Goal: Task Accomplishment & Management: Manage account settings

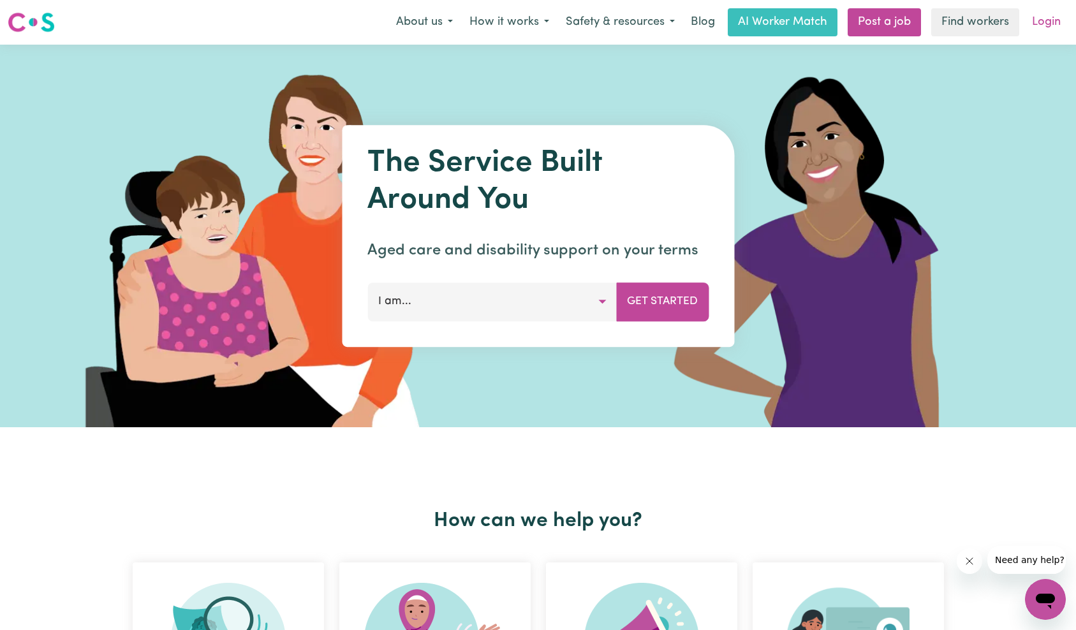
click at [1043, 26] on link "Login" at bounding box center [1046, 22] width 44 height 28
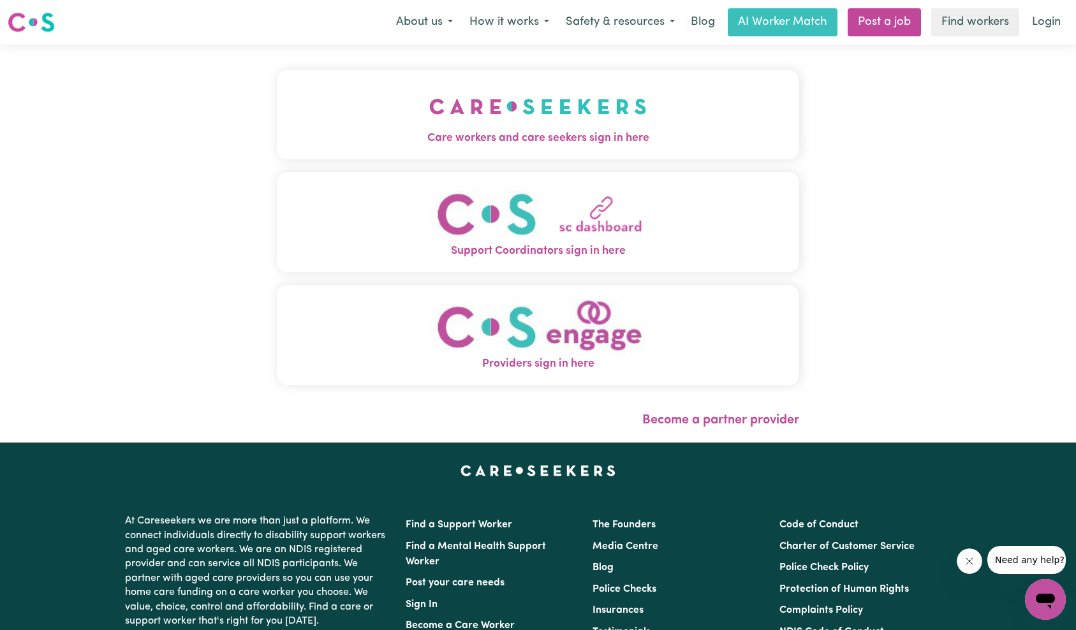
click at [429, 119] on img "Care workers and care seekers sign in here" at bounding box center [537, 106] width 217 height 47
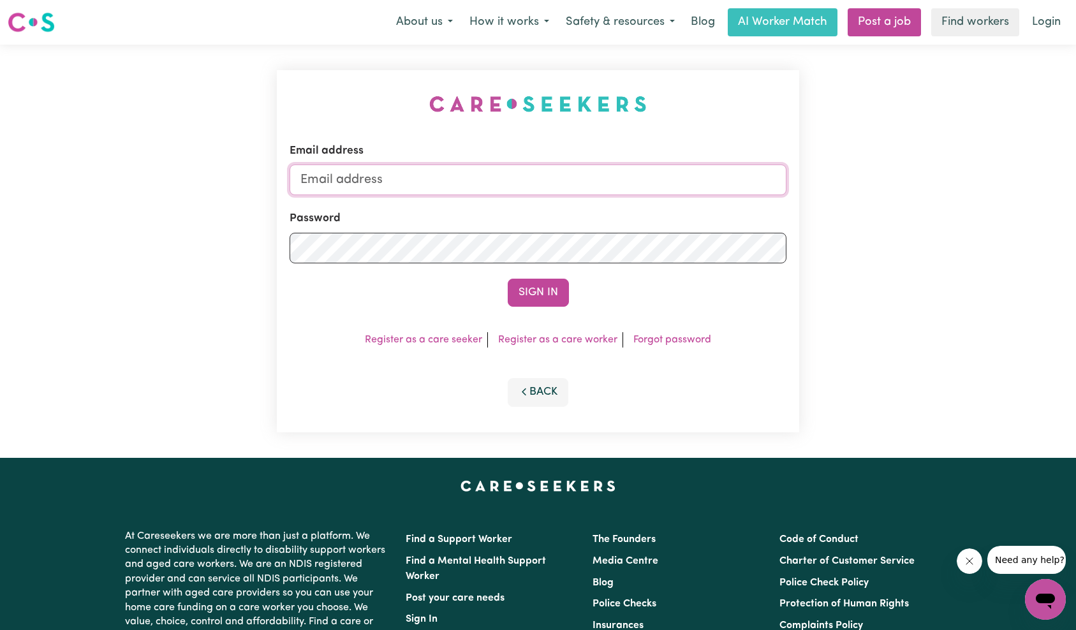
click at [518, 189] on input "Email address" at bounding box center [538, 180] width 497 height 31
type input "[EMAIL_ADDRESS][DOMAIN_NAME]"
click at [548, 302] on button "Sign In" at bounding box center [538, 293] width 61 height 28
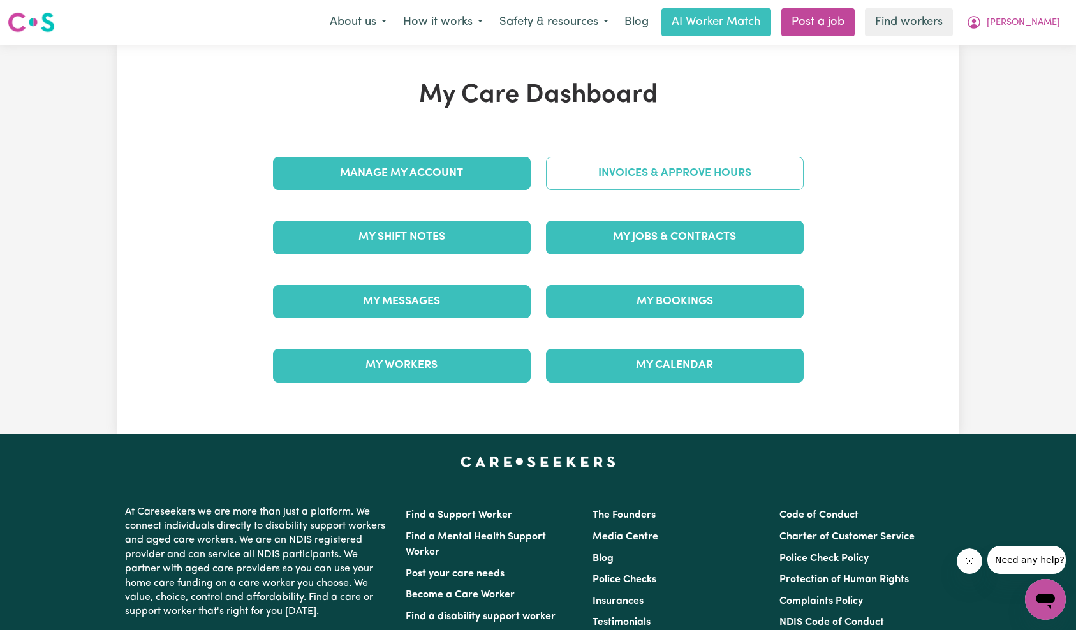
click at [713, 187] on link "Invoices & Approve Hours" at bounding box center [675, 173] width 258 height 33
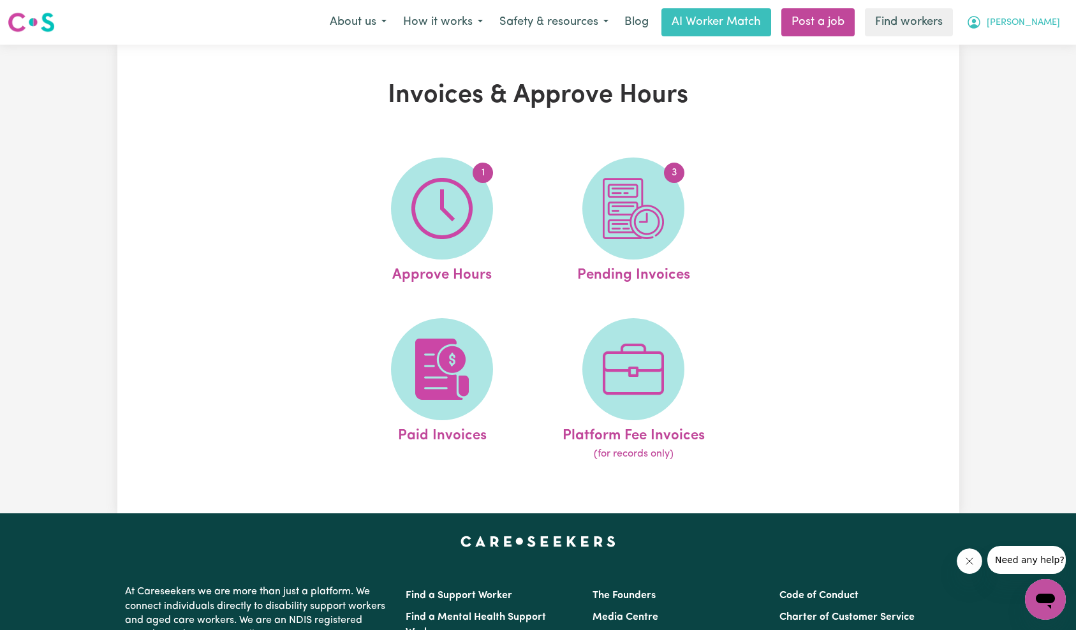
click at [1035, 26] on span "[PERSON_NAME]" at bounding box center [1023, 23] width 73 height 14
click at [1022, 50] on link "My Dashboard" at bounding box center [1017, 50] width 101 height 24
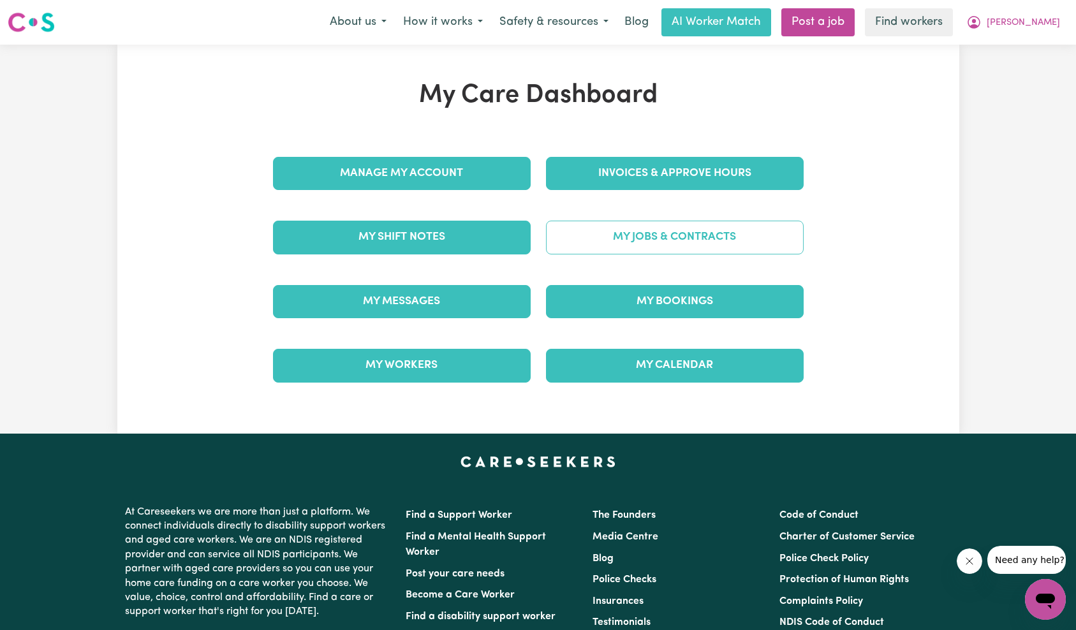
click at [679, 239] on link "My Jobs & Contracts" at bounding box center [675, 237] width 258 height 33
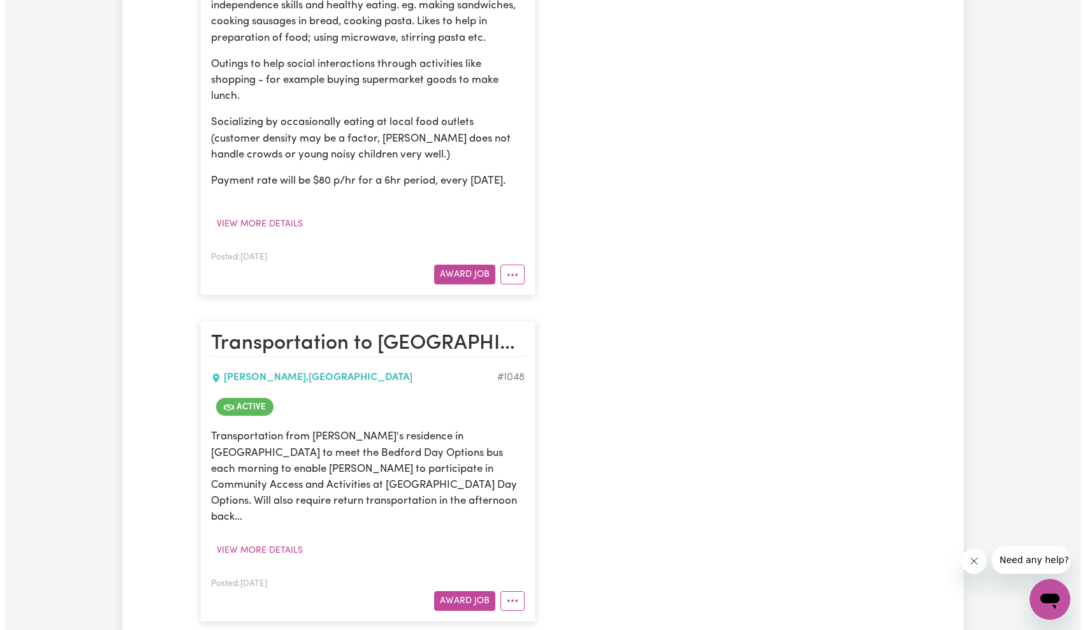
scroll to position [892, 0]
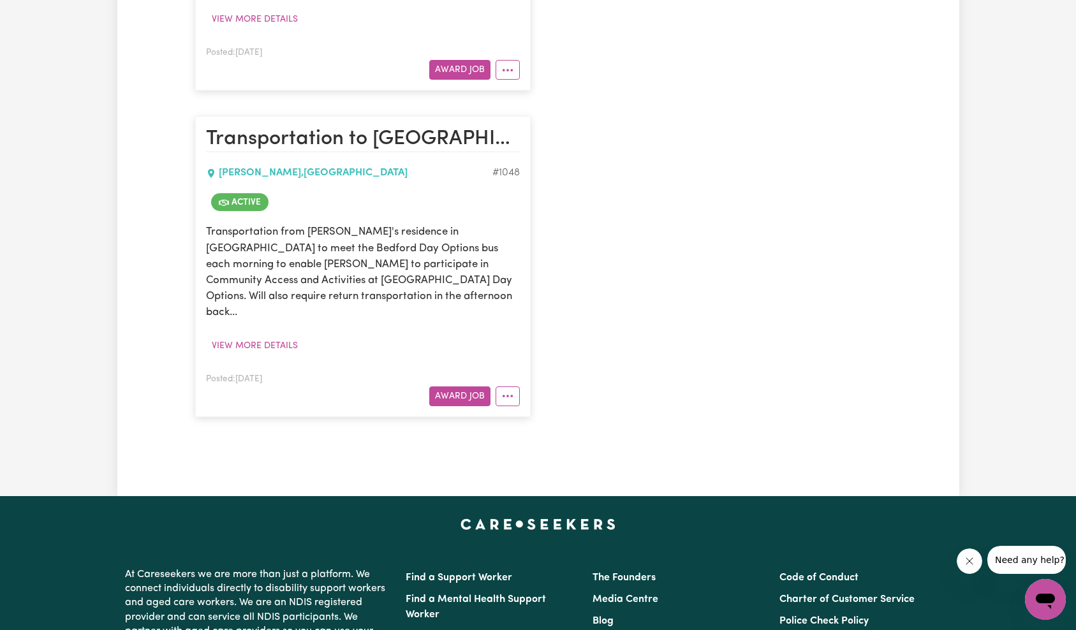
click at [516, 395] on button "More options" at bounding box center [508, 396] width 24 height 20
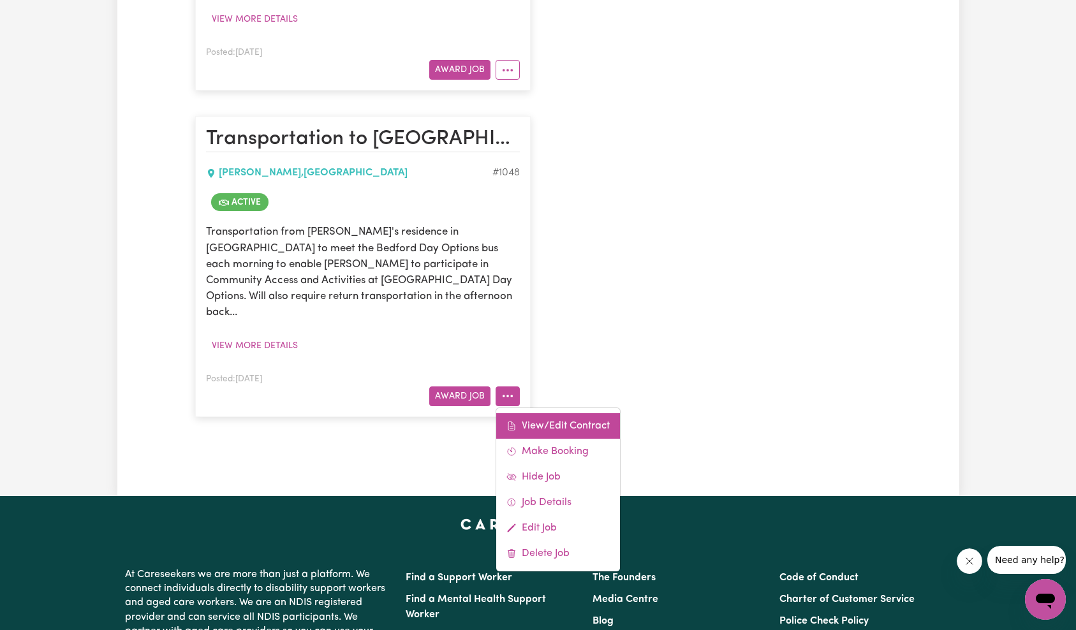
click at [559, 416] on link "View/Edit Contract" at bounding box center [558, 426] width 124 height 26
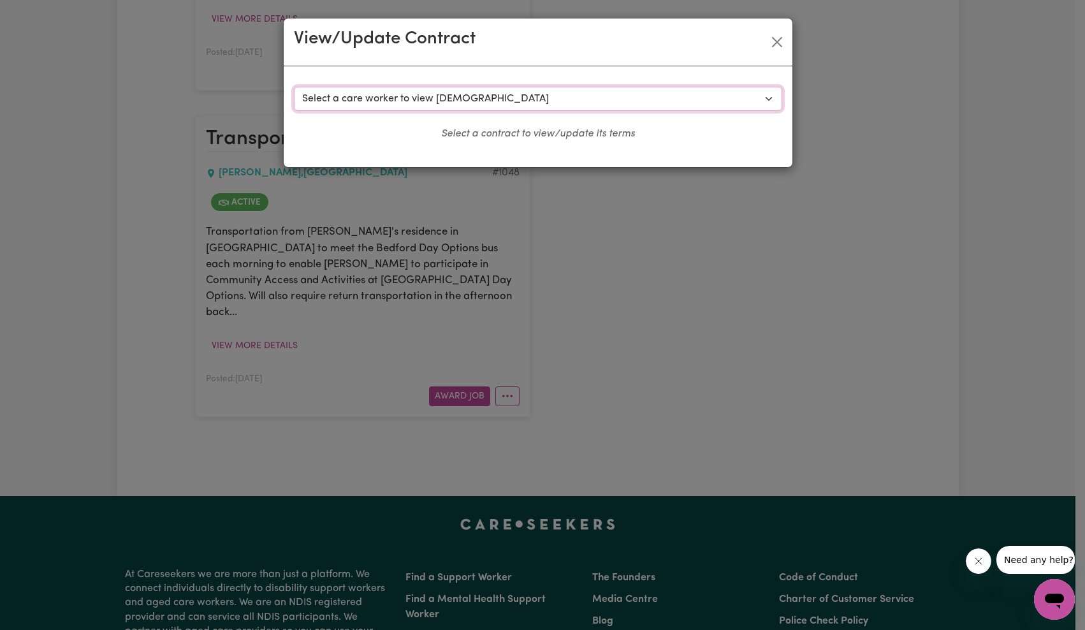
click at [526, 99] on select "Select a care worker to view [DEMOGRAPHIC_DATA] #556 - [PERSON_NAME] (contract …" at bounding box center [538, 99] width 489 height 24
select select "8781"
select select "WEEKDAY_DAYTIME"
select select "ASSISTANCE_SELF_CARE"
select select "ONE"
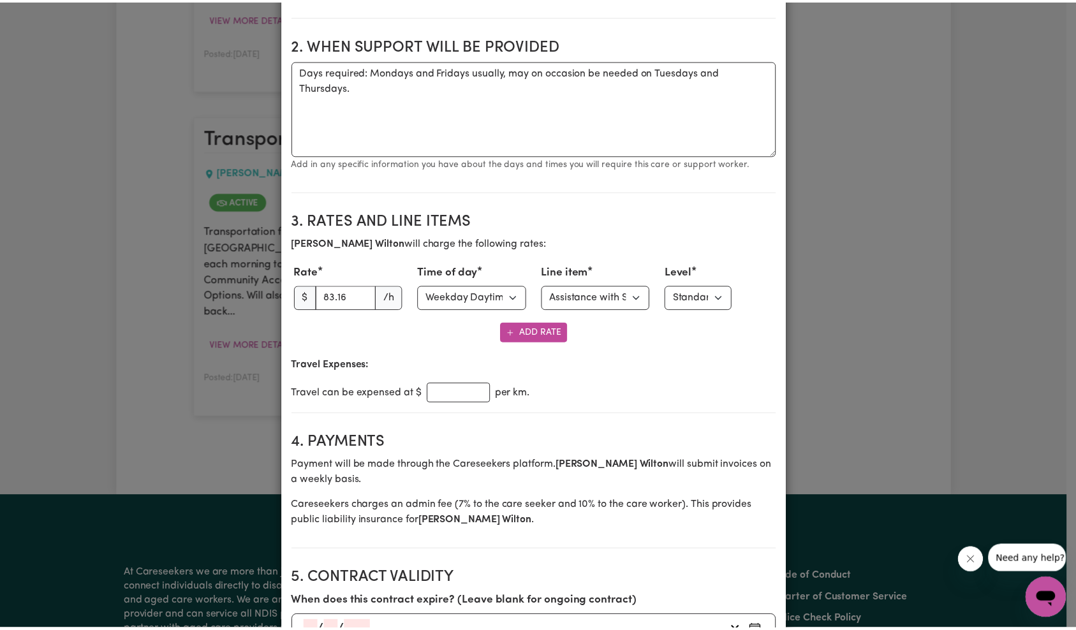
scroll to position [0, 0]
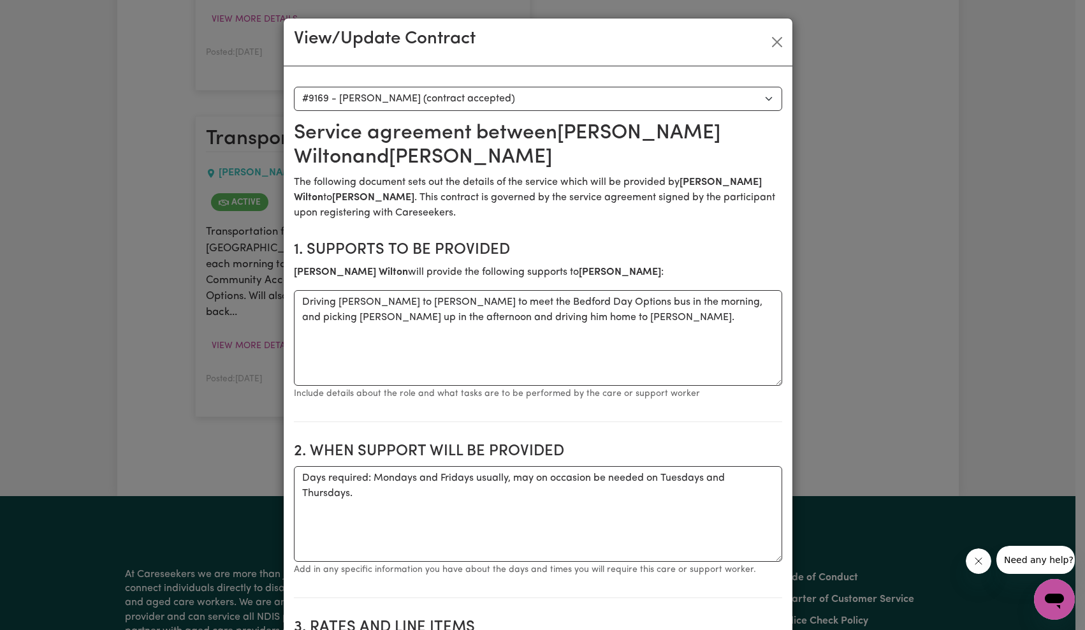
click at [784, 47] on div "View/Update Contract" at bounding box center [538, 42] width 509 height 48
click at [775, 43] on button "Close" at bounding box center [777, 42] width 20 height 20
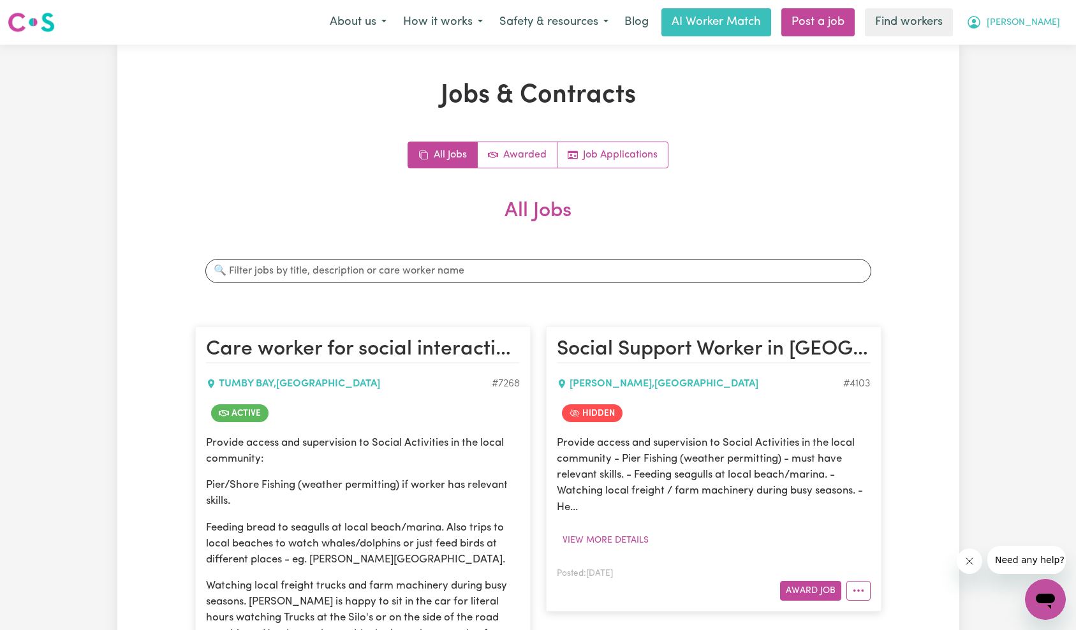
drag, startPoint x: 1041, startPoint y: 23, endPoint x: 1035, endPoint y: 33, distance: 11.7
click at [1041, 23] on span "[PERSON_NAME]" at bounding box center [1023, 23] width 73 height 14
click at [1030, 42] on link "My Dashboard" at bounding box center [1017, 50] width 101 height 24
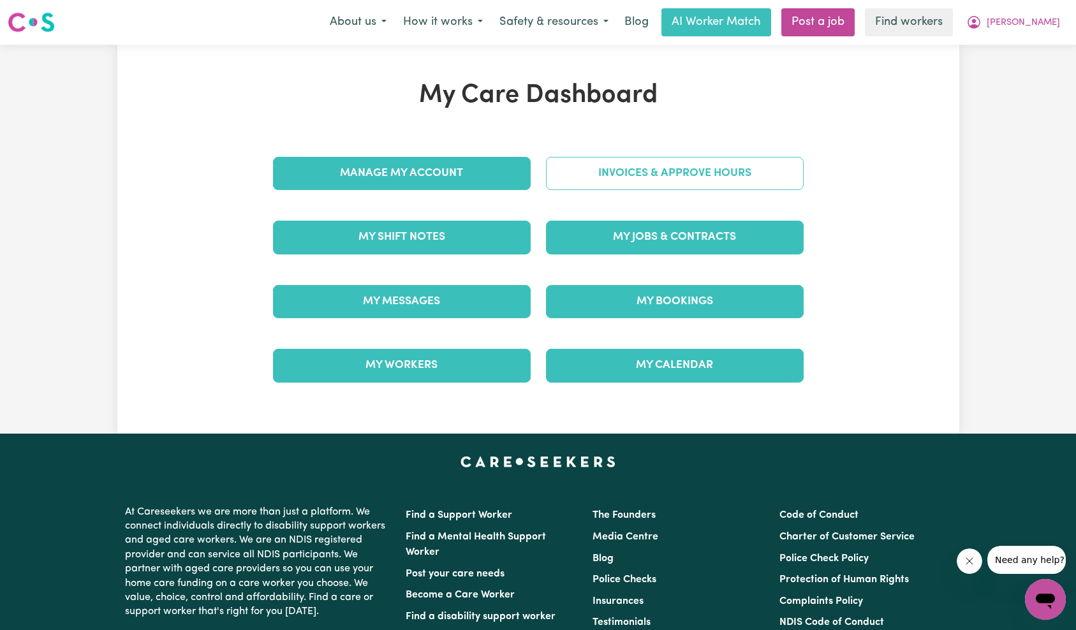
click at [689, 170] on link "Invoices & Approve Hours" at bounding box center [675, 173] width 258 height 33
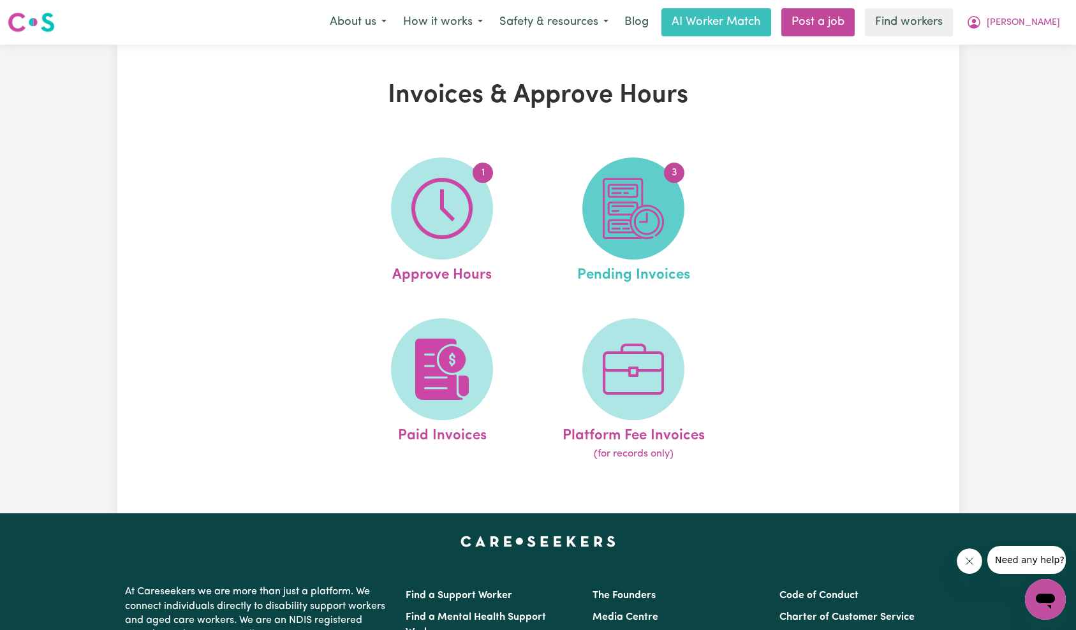
click at [654, 204] on img at bounding box center [633, 208] width 61 height 61
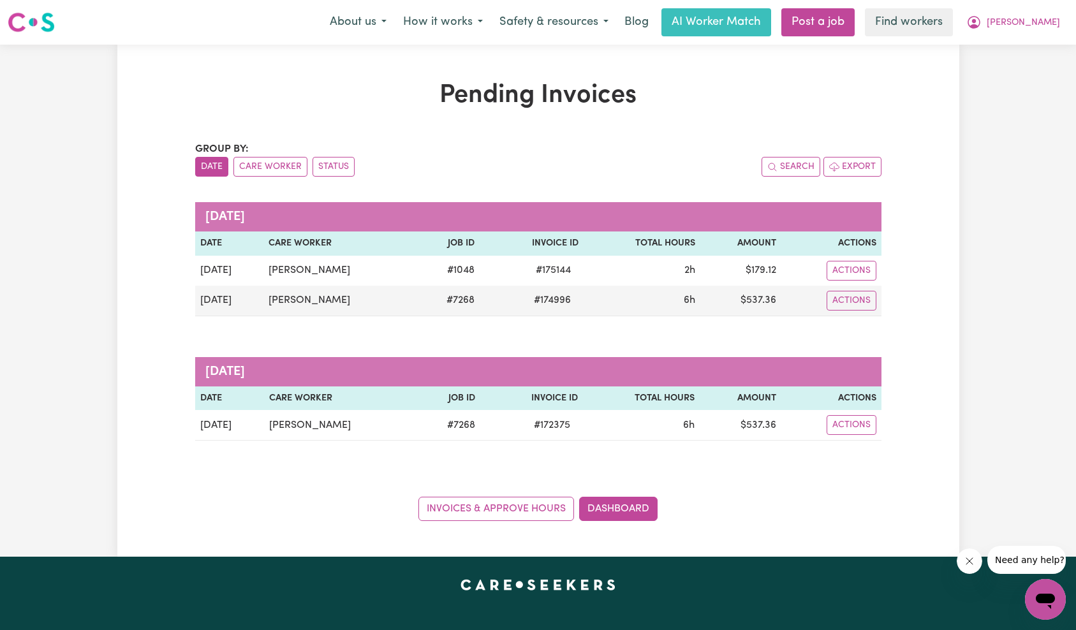
click at [967, 559] on icon "Close message from company" at bounding box center [969, 561] width 6 height 6
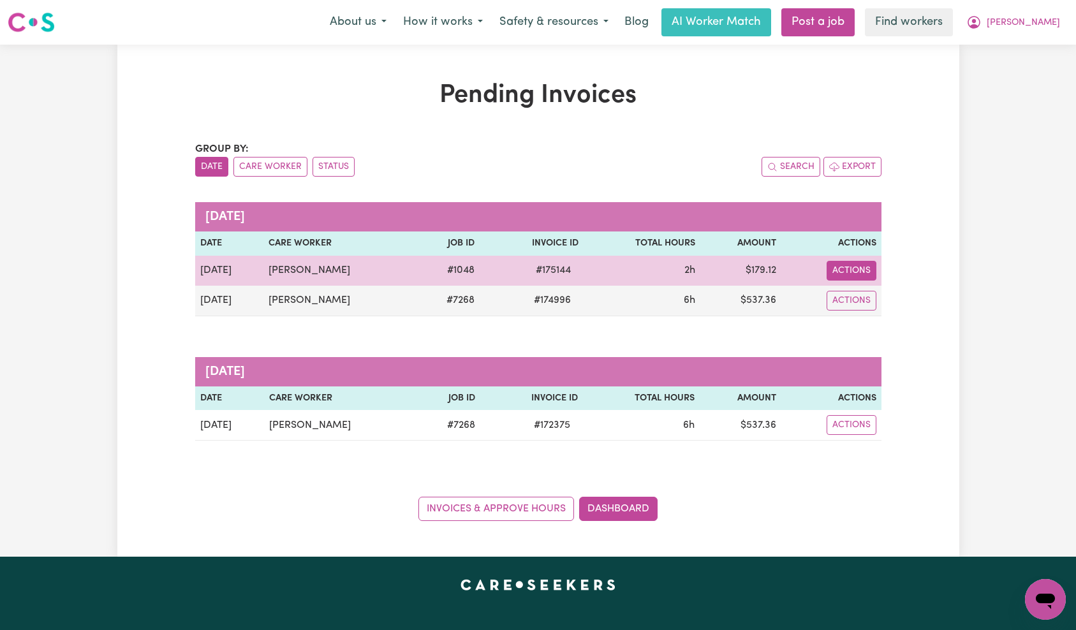
click at [860, 271] on button "Actions" at bounding box center [852, 271] width 50 height 20
click at [887, 300] on link "Download Invoice" at bounding box center [889, 301] width 117 height 26
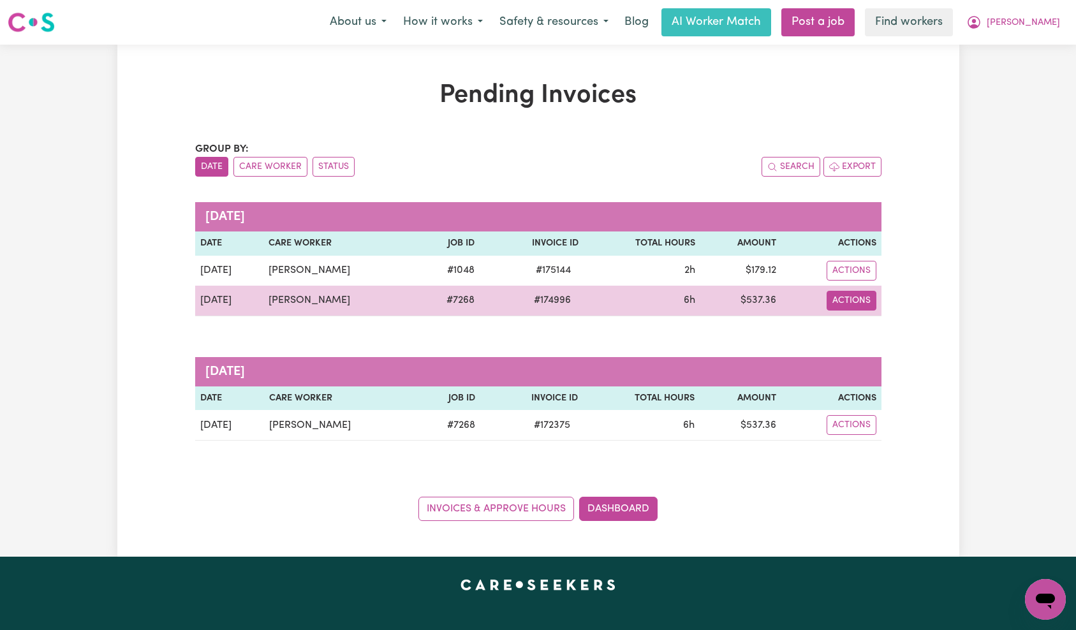
click at [842, 298] on button "Actions" at bounding box center [852, 301] width 50 height 20
click at [873, 323] on link "Download Invoice" at bounding box center [889, 331] width 117 height 26
click at [437, 298] on td "# 7268" at bounding box center [448, 301] width 64 height 31
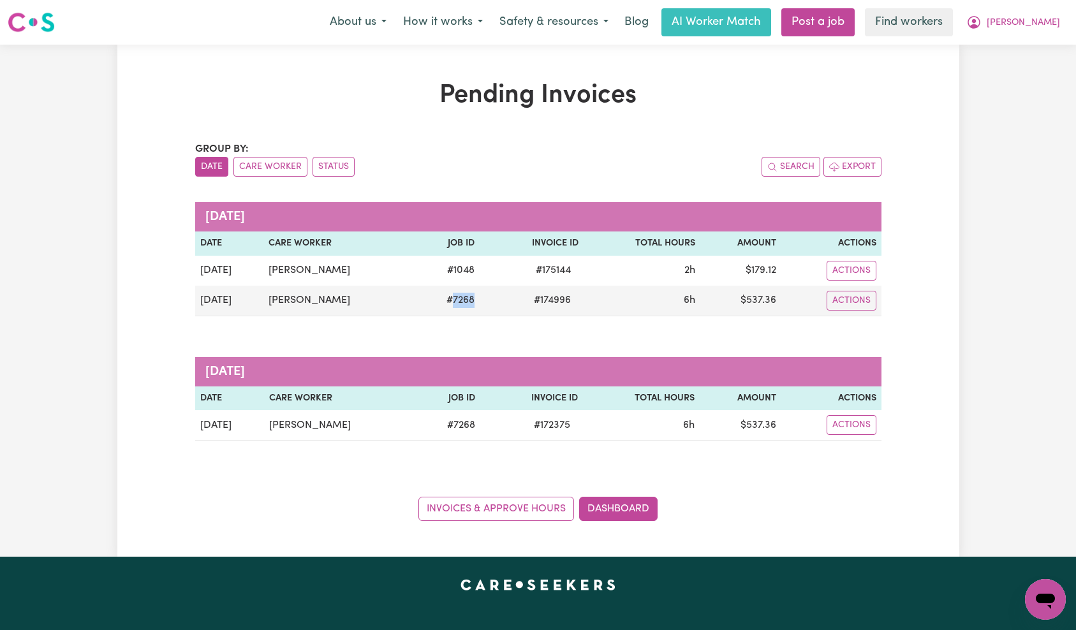
copy td "7268"
click at [1036, 25] on span "[PERSON_NAME]" at bounding box center [1023, 23] width 73 height 14
click at [1027, 52] on link "My Dashboard" at bounding box center [1017, 50] width 101 height 24
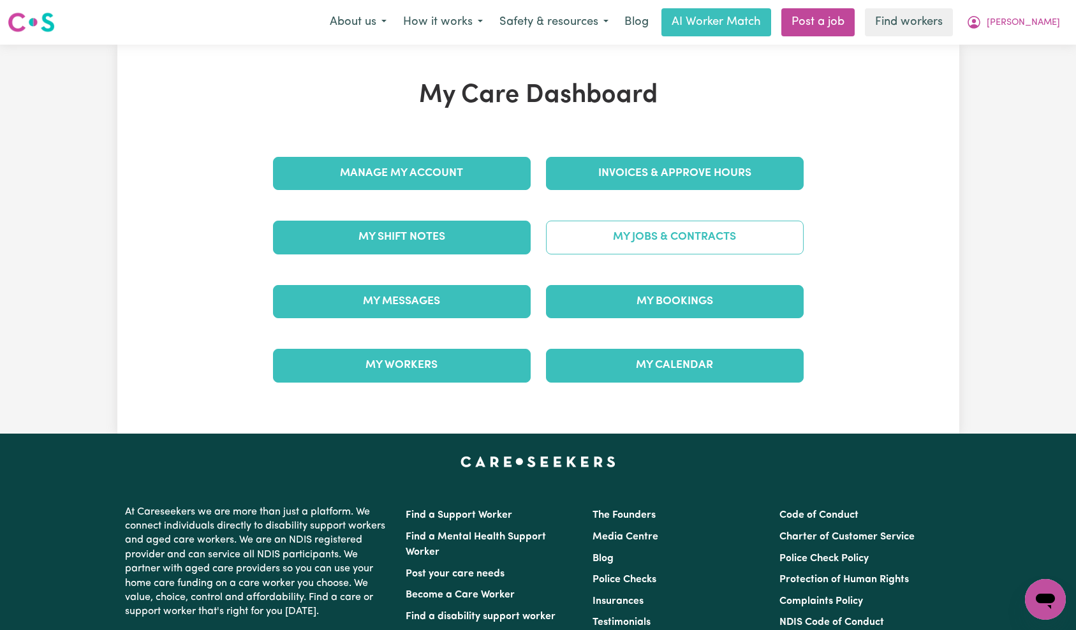
click at [681, 247] on link "My Jobs & Contracts" at bounding box center [675, 237] width 258 height 33
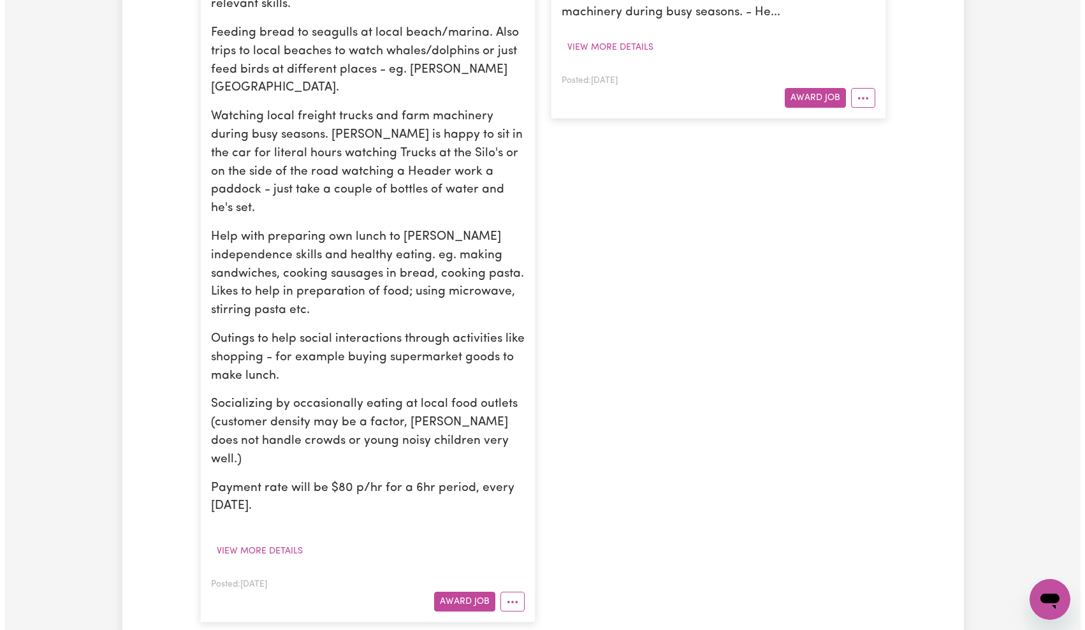
scroll to position [570, 0]
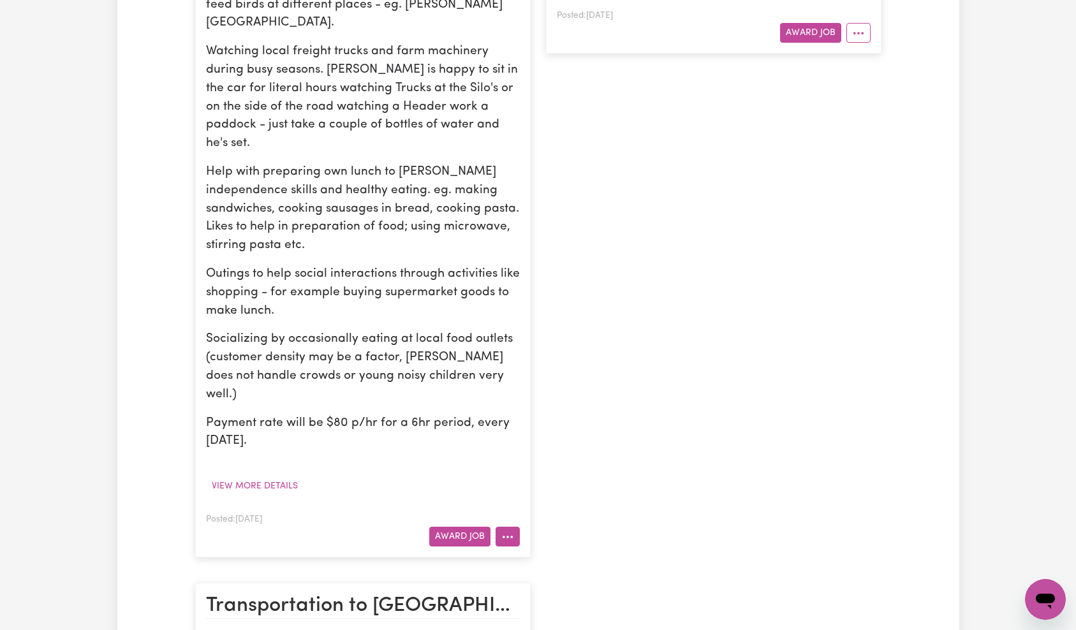
click at [503, 527] on button "More options" at bounding box center [508, 537] width 24 height 20
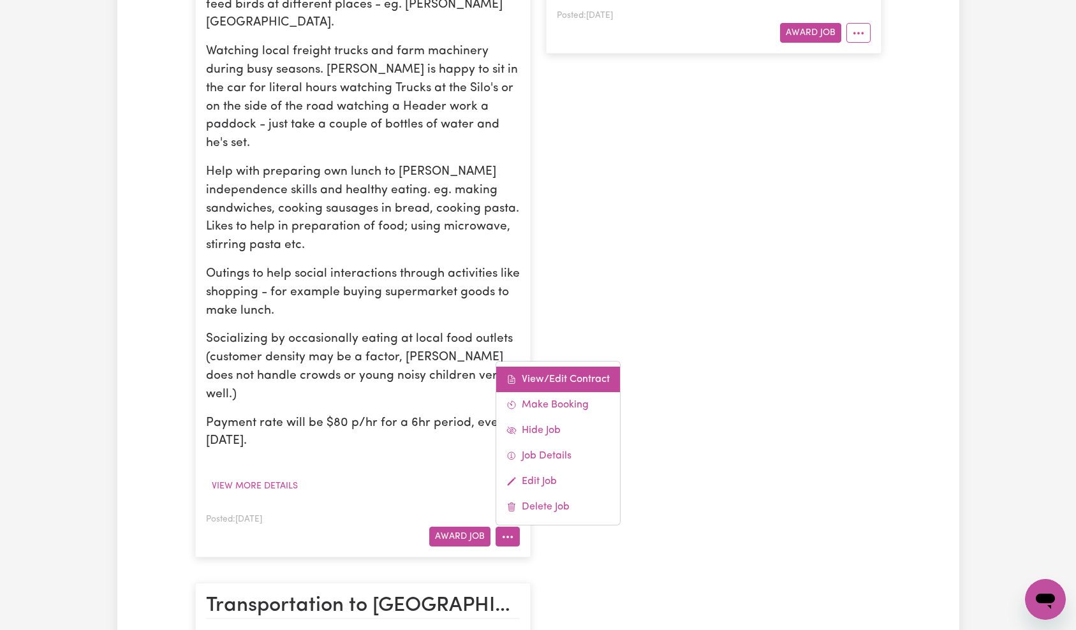
click at [568, 367] on link "View/Edit Contract" at bounding box center [558, 380] width 124 height 26
select select "WEEKDAY_DAYTIME"
select select "ASSISTANCE_SELF_CARE"
select select "ONE"
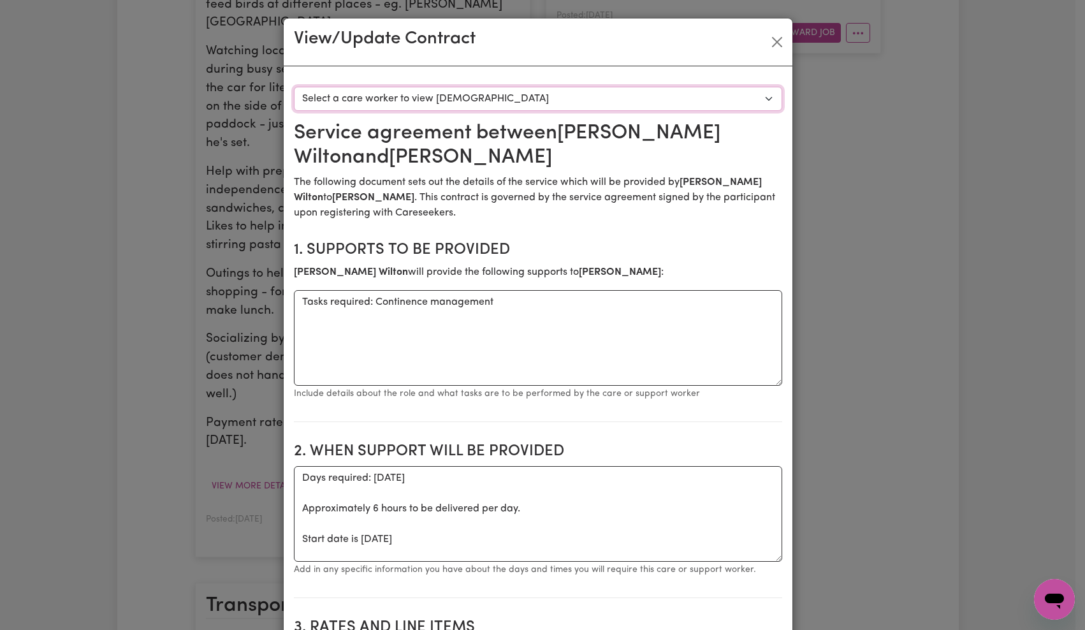
click at [519, 94] on select "Select a care worker to view [DEMOGRAPHIC_DATA] #7801 - [PERSON_NAME] (contract…" at bounding box center [538, 99] width 489 height 24
select select "7413"
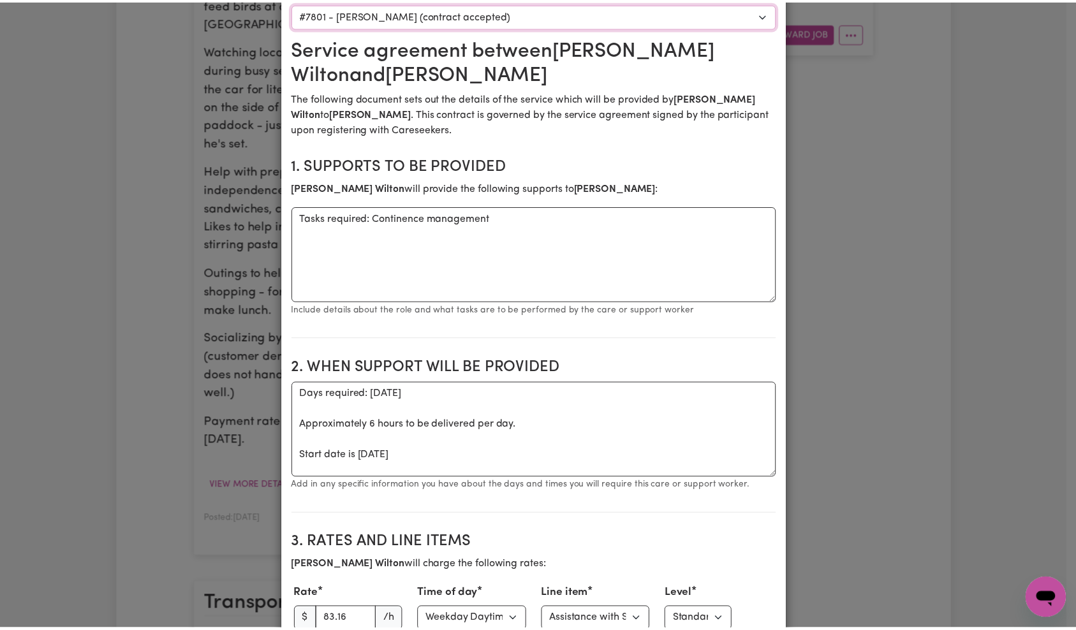
scroll to position [0, 0]
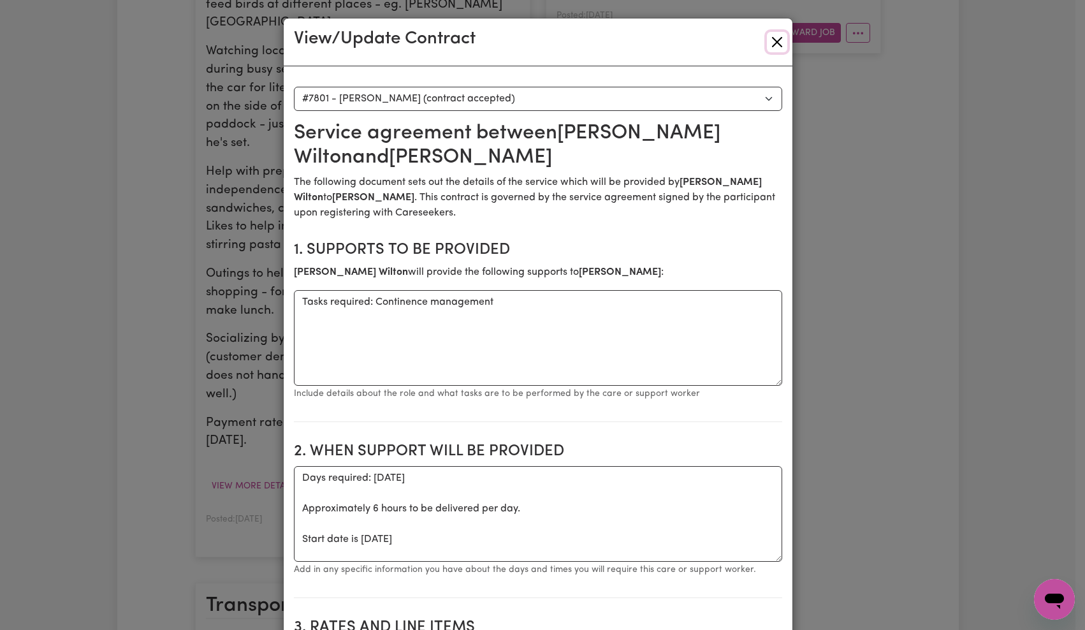
click at [772, 38] on button "Close" at bounding box center [777, 42] width 20 height 20
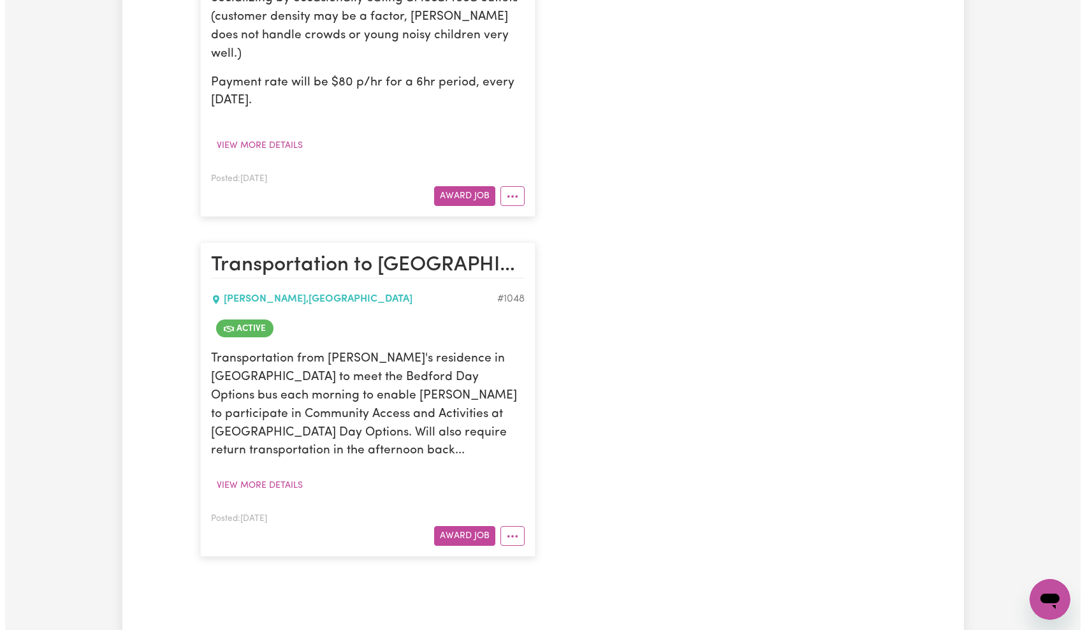
scroll to position [918, 0]
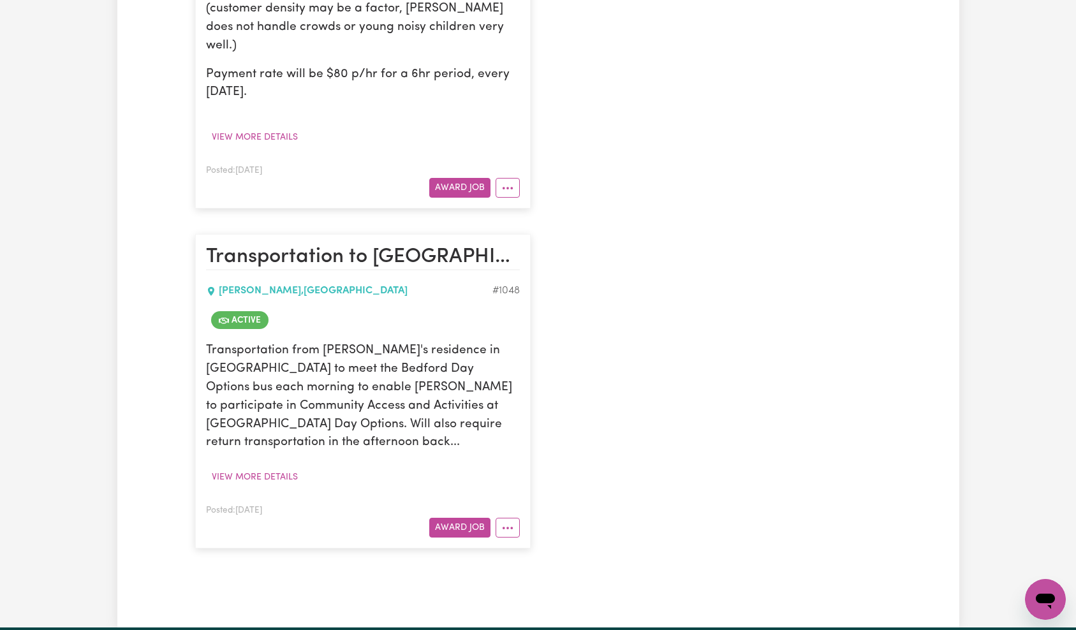
click at [506, 283] on div "# 1048" at bounding box center [505, 290] width 27 height 15
click at [507, 283] on div "# 1048" at bounding box center [505, 290] width 27 height 15
click at [507, 522] on icon "More options" at bounding box center [507, 528] width 13 height 13
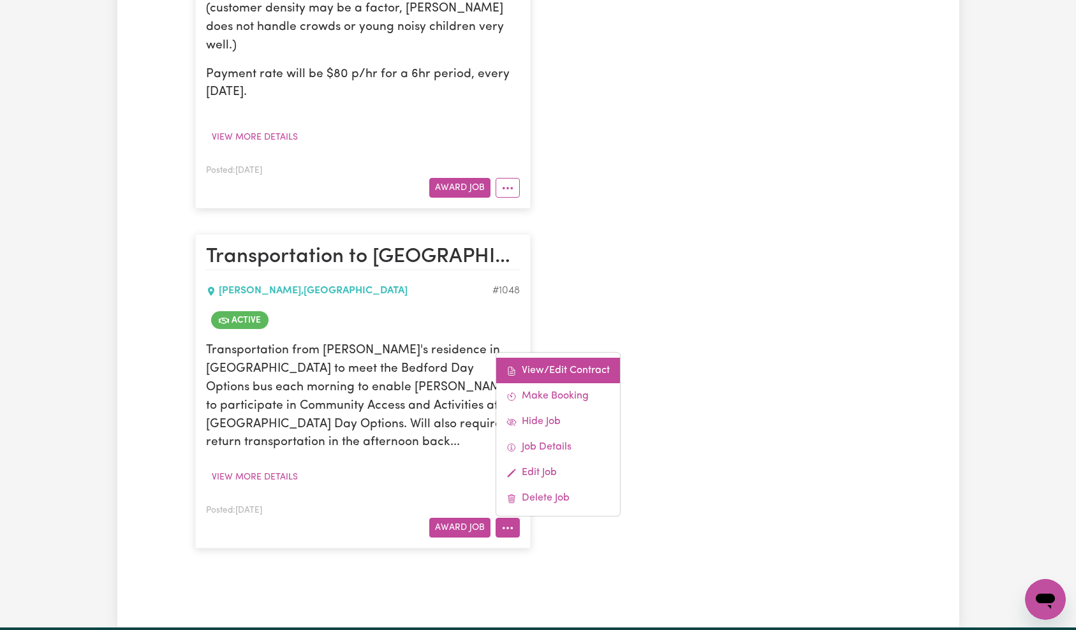
click at [552, 358] on link "View/Edit Contract" at bounding box center [558, 371] width 124 height 26
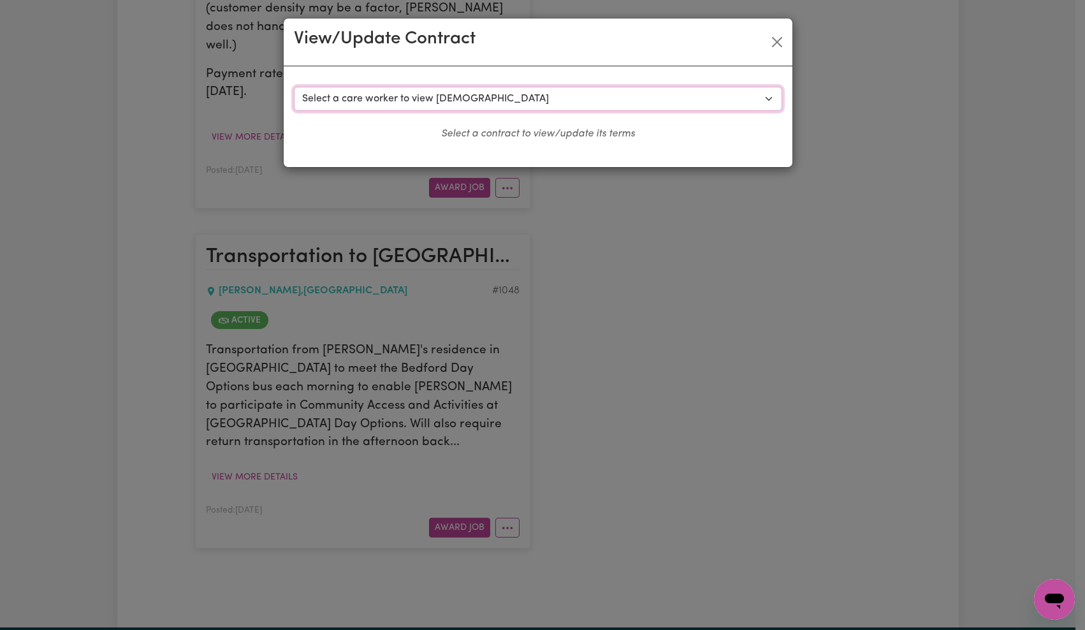
click at [494, 90] on select "Select a care worker to view [DEMOGRAPHIC_DATA] #556 - [PERSON_NAME] (contract …" at bounding box center [538, 99] width 489 height 24
select select "8781"
select select "WEEKDAY_DAYTIME"
select select "ASSISTANCE_SELF_CARE"
select select "ONE"
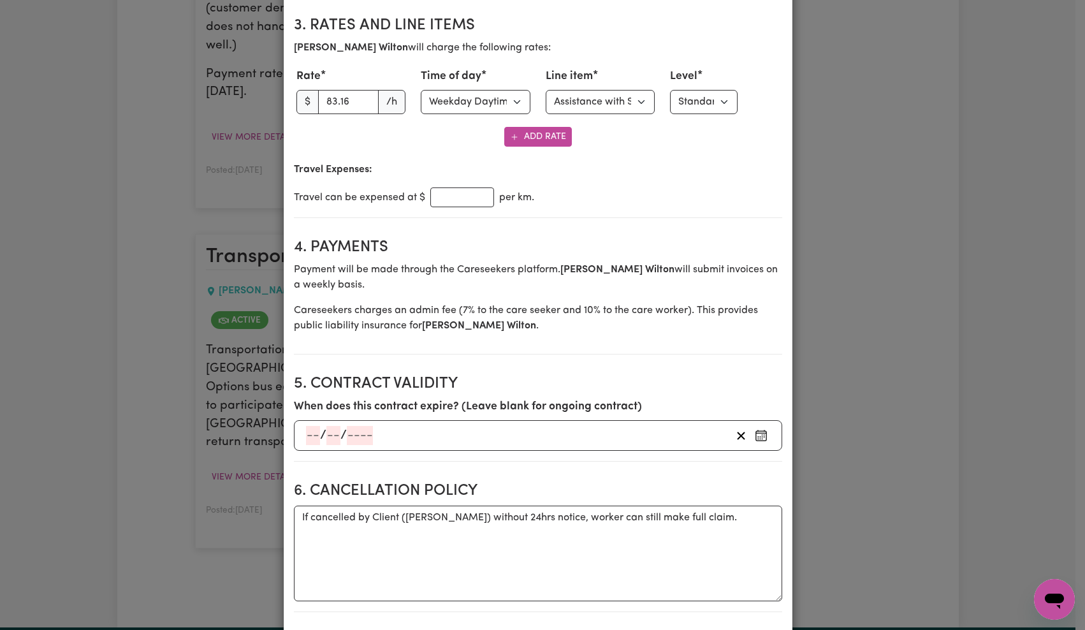
scroll to position [447, 0]
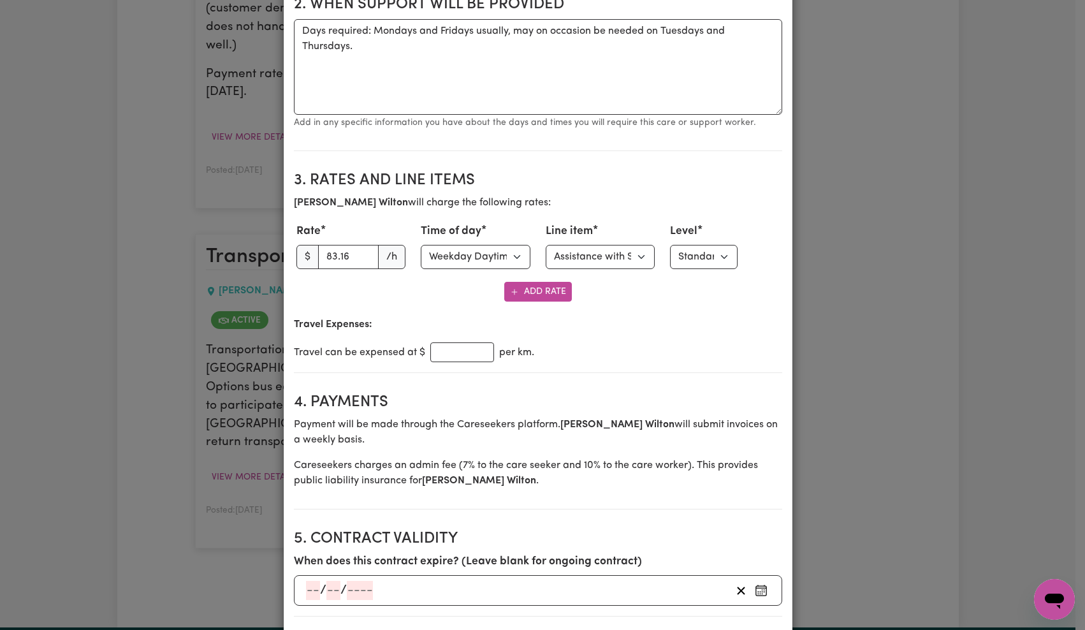
click at [471, 258] on select "Select time of day Weekday Daytime Weekday Evening [DATE] [DATE] Public Holiday…" at bounding box center [476, 257] width 110 height 24
click at [592, 260] on select "Select line item Assistance with Self Care Activities Assistance with personal …" at bounding box center [601, 257] width 110 height 24
click at [698, 259] on select "Select level Standard Level 1 High Intensity Level 2" at bounding box center [704, 257] width 68 height 24
click at [447, 257] on select "Select time of day Weekday Daytime Weekday Evening [DATE] [DATE] Public Holiday…" at bounding box center [476, 257] width 110 height 24
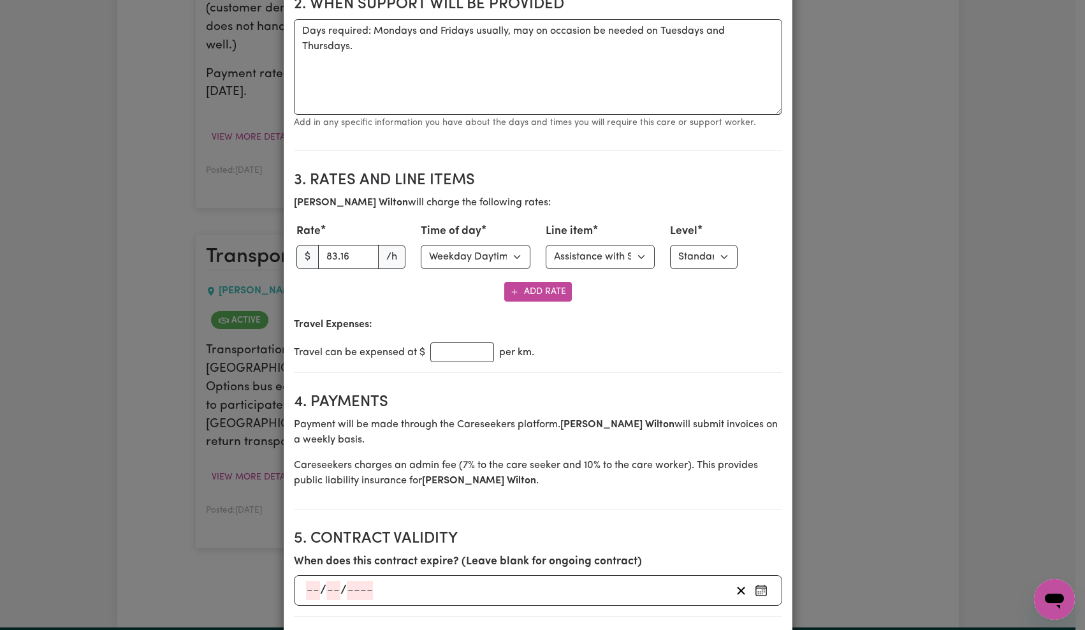
click at [570, 211] on div "[PERSON_NAME] will charge the following rates: Rate $ 83.16 /h Time of day Sele…" at bounding box center [538, 248] width 489 height 107
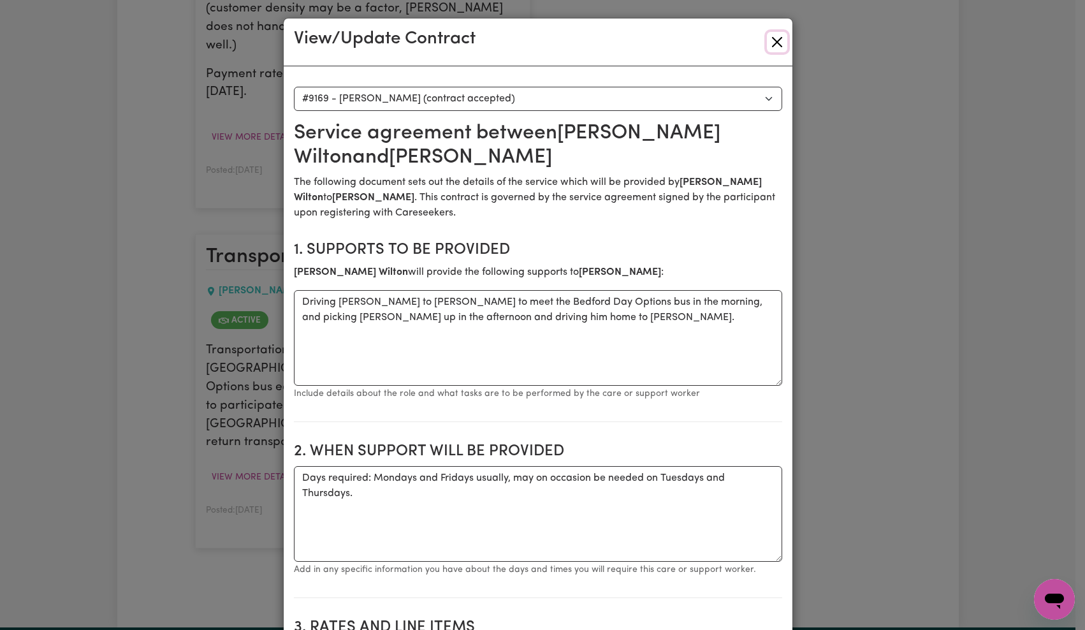
click at [777, 43] on button "Close" at bounding box center [777, 42] width 20 height 20
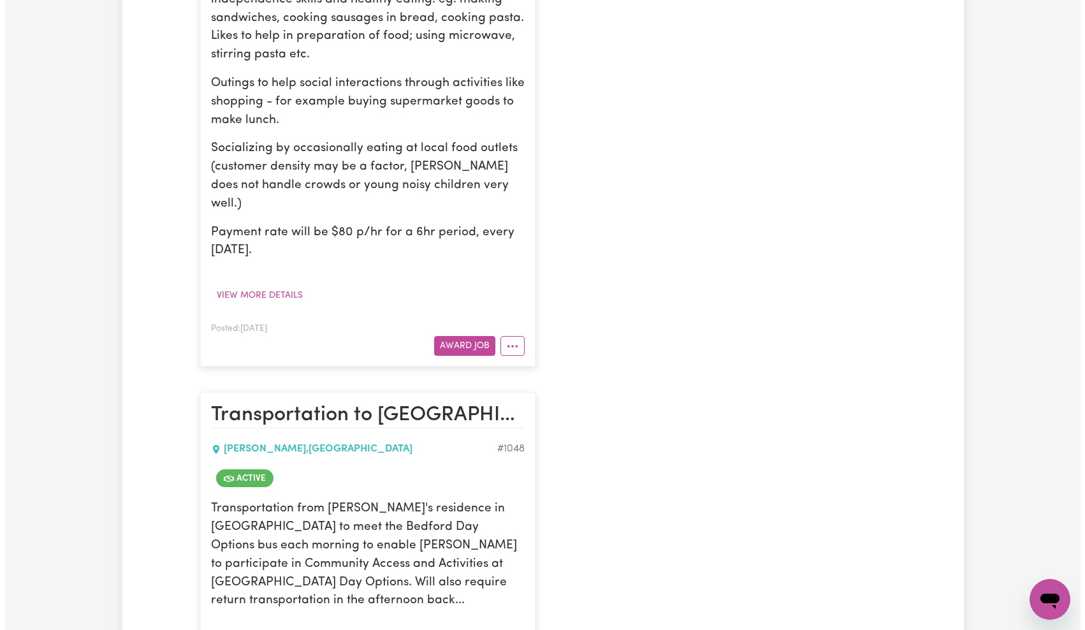
scroll to position [1141, 0]
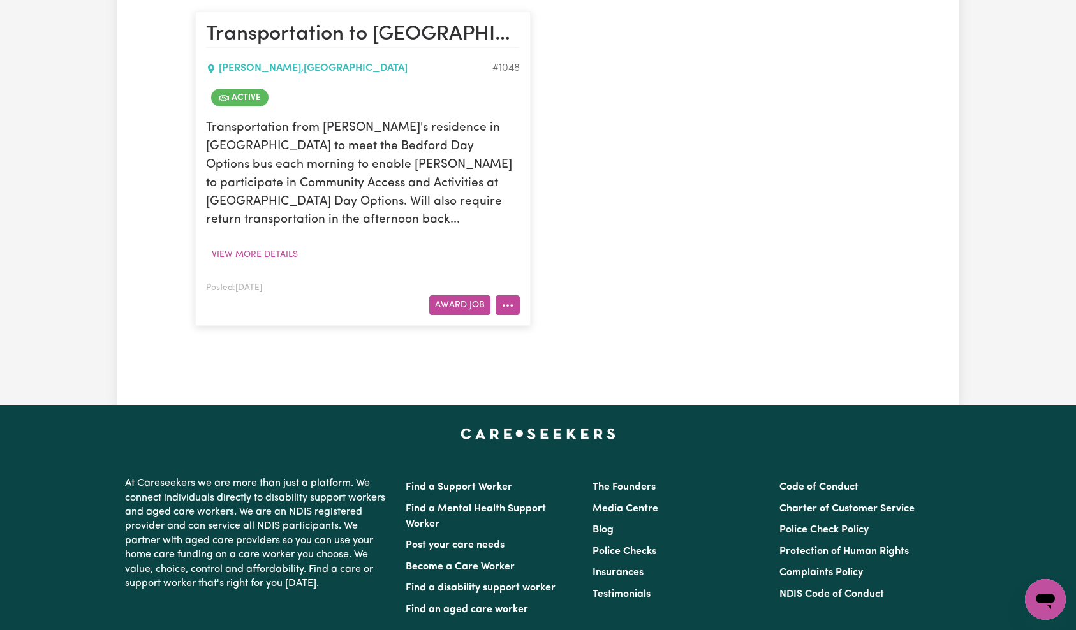
click at [506, 299] on icon "More options" at bounding box center [507, 305] width 13 height 13
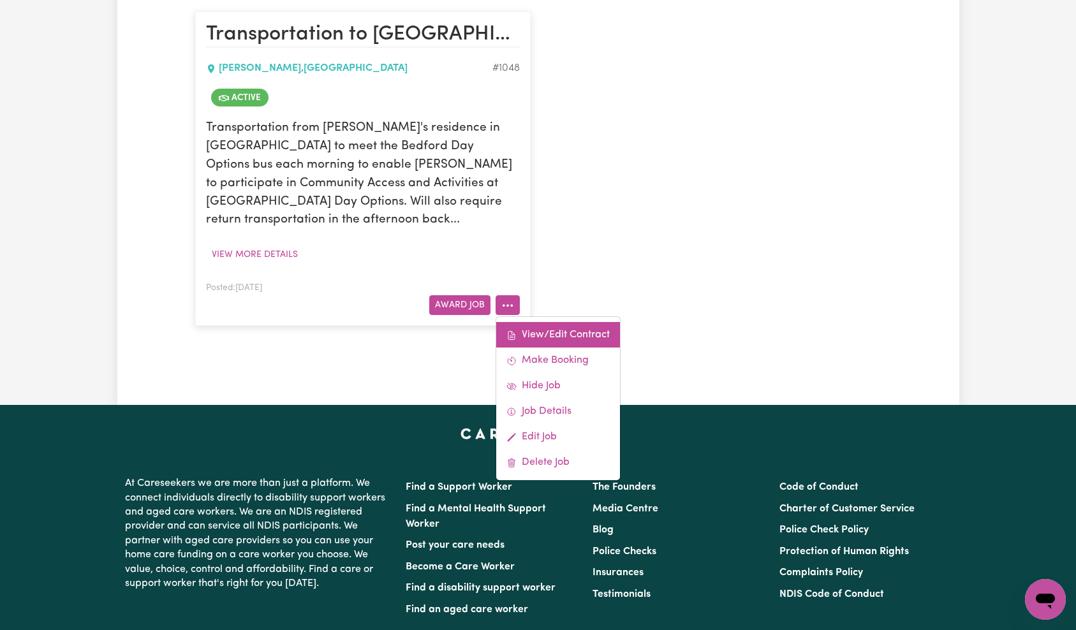
click at [545, 322] on link "View/Edit Contract" at bounding box center [558, 335] width 124 height 26
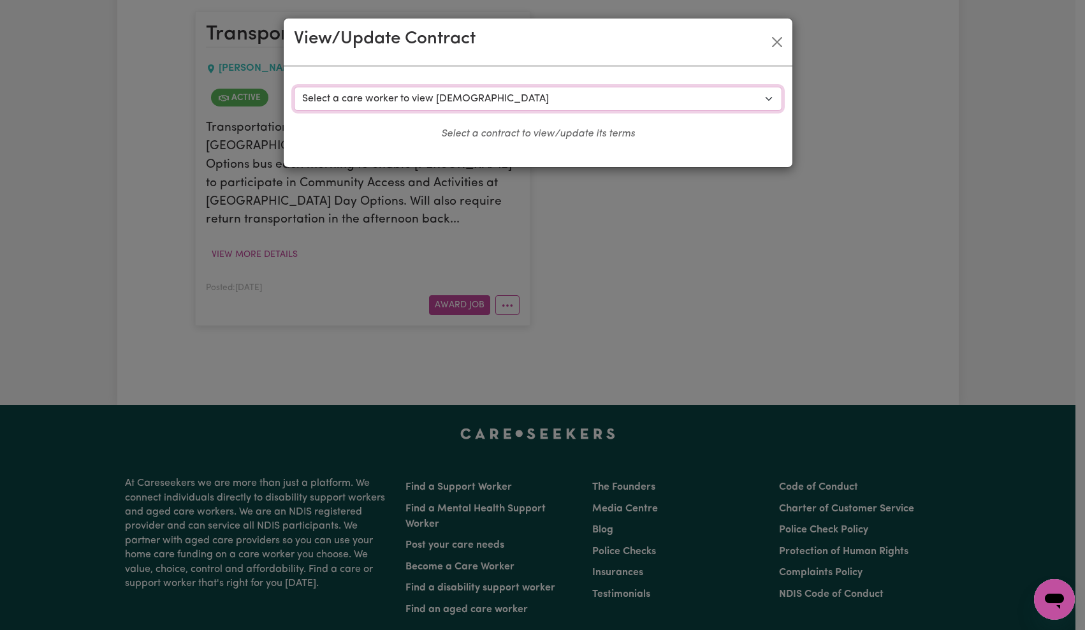
click at [434, 109] on select "Select a care worker to view [DEMOGRAPHIC_DATA] #556 - [PERSON_NAME] (contract …" at bounding box center [538, 99] width 489 height 24
select select "8781"
select select "WEEKDAY_DAYTIME"
select select "ASSISTANCE_SELF_CARE"
select select "ONE"
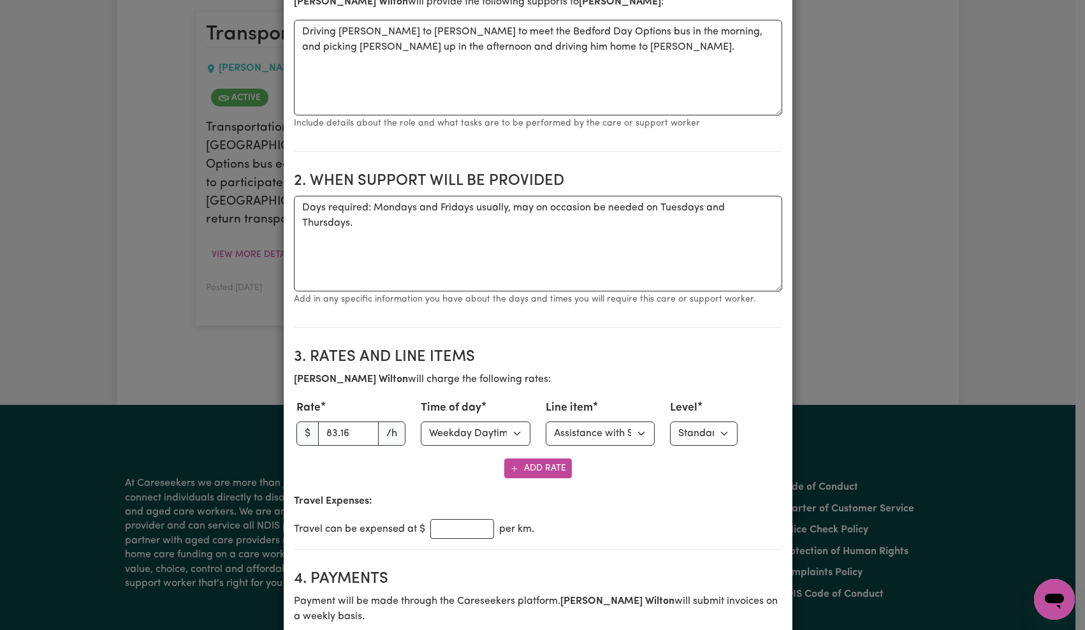
scroll to position [401, 0]
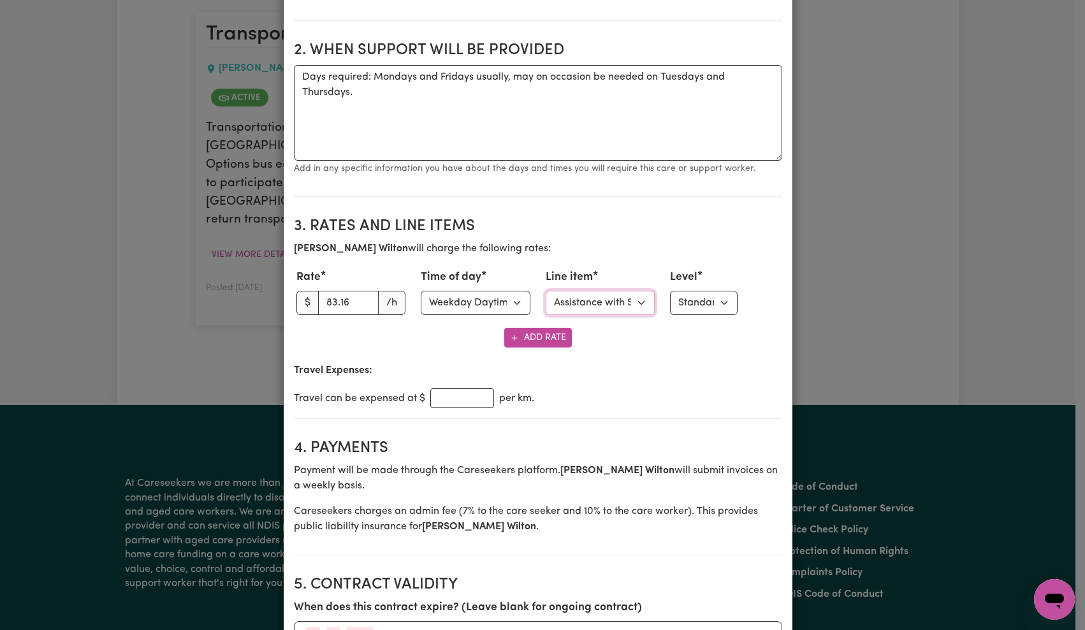
click at [580, 307] on select "Select line item Assistance with Self Care Activities Assistance with personal …" at bounding box center [601, 303] width 110 height 24
click at [584, 298] on select "Select line item Assistance with Self Care Activities Assistance with personal …" at bounding box center [601, 303] width 110 height 24
click at [694, 306] on select "Select level Standard Level 1 High Intensity Level 2" at bounding box center [704, 303] width 68 height 24
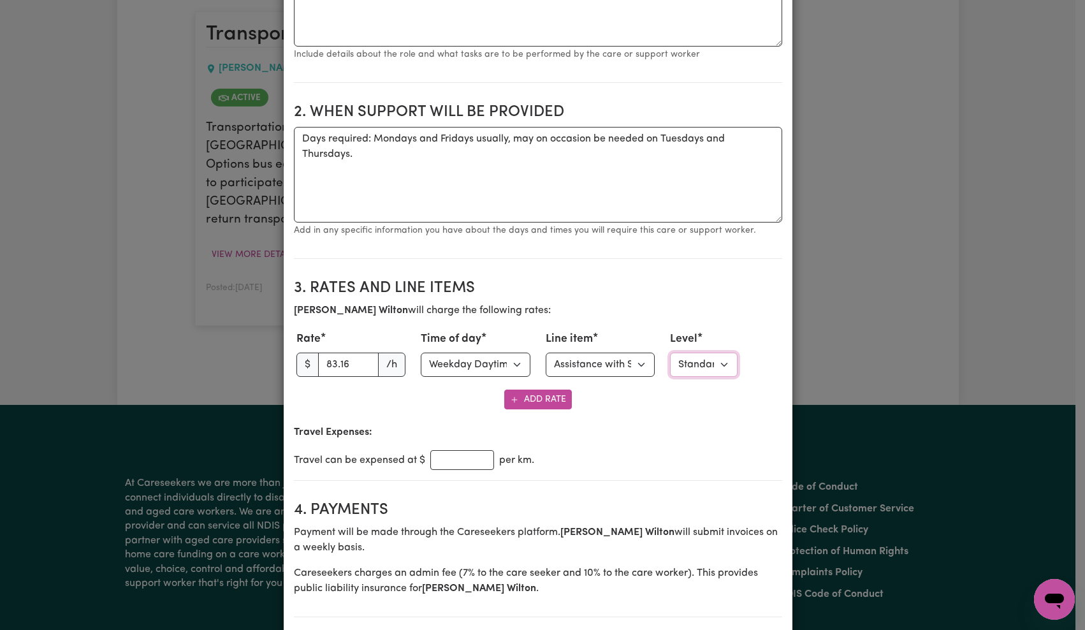
scroll to position [0, 0]
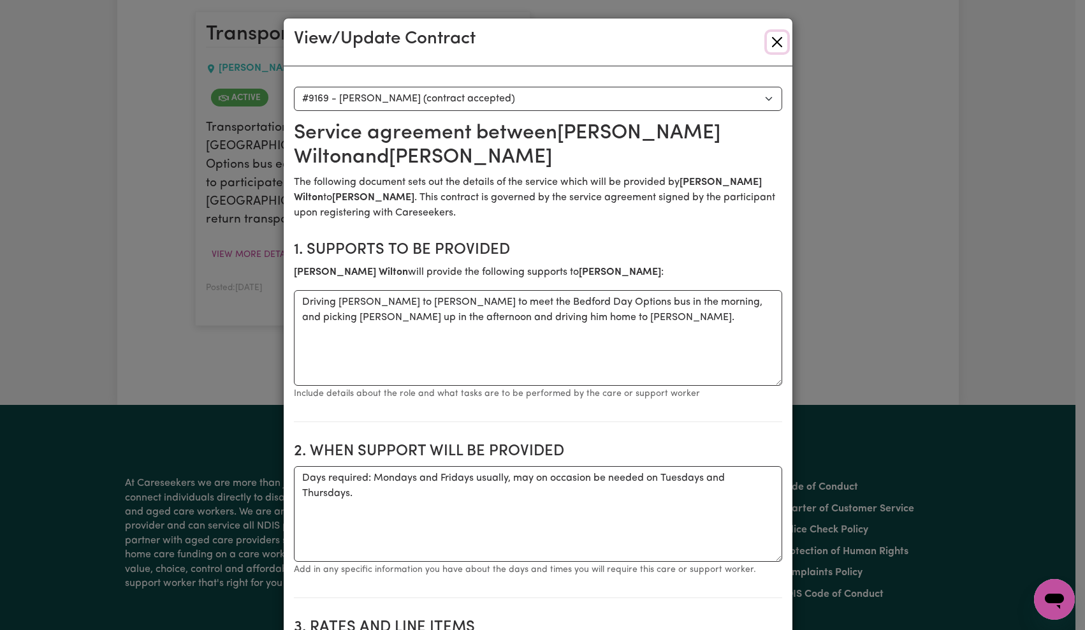
click at [773, 41] on button "Close" at bounding box center [777, 42] width 20 height 20
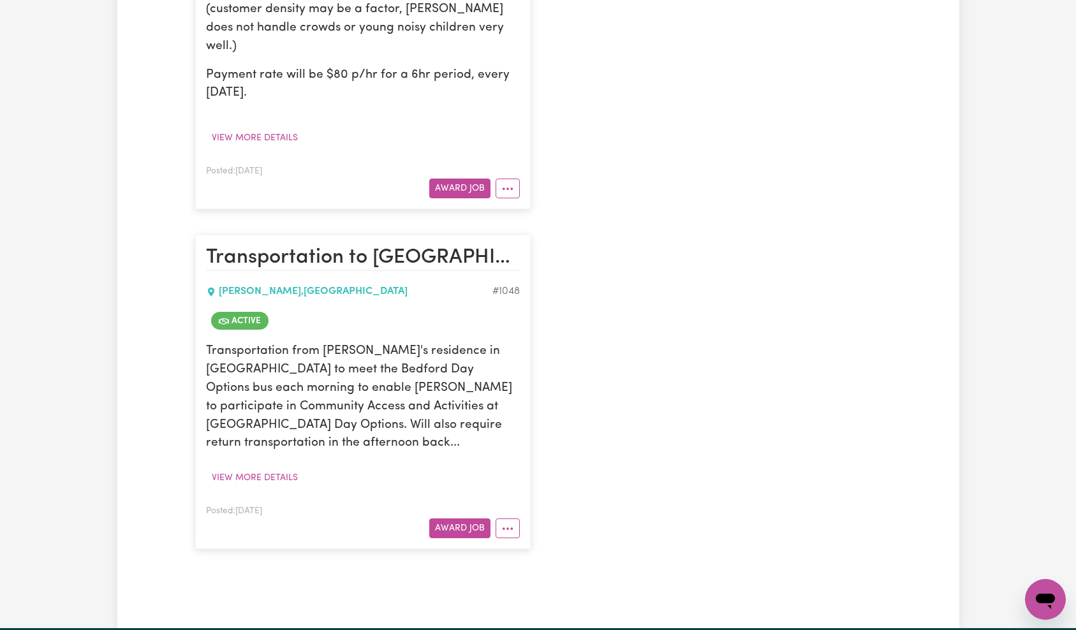
scroll to position [926, 0]
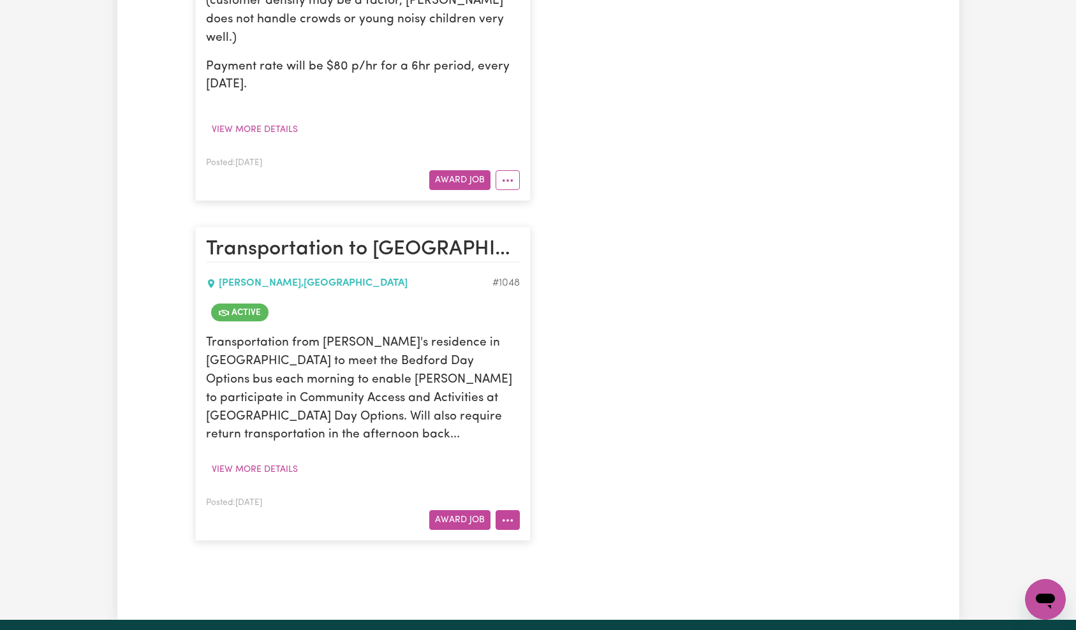
click at [507, 510] on button "More options" at bounding box center [508, 520] width 24 height 20
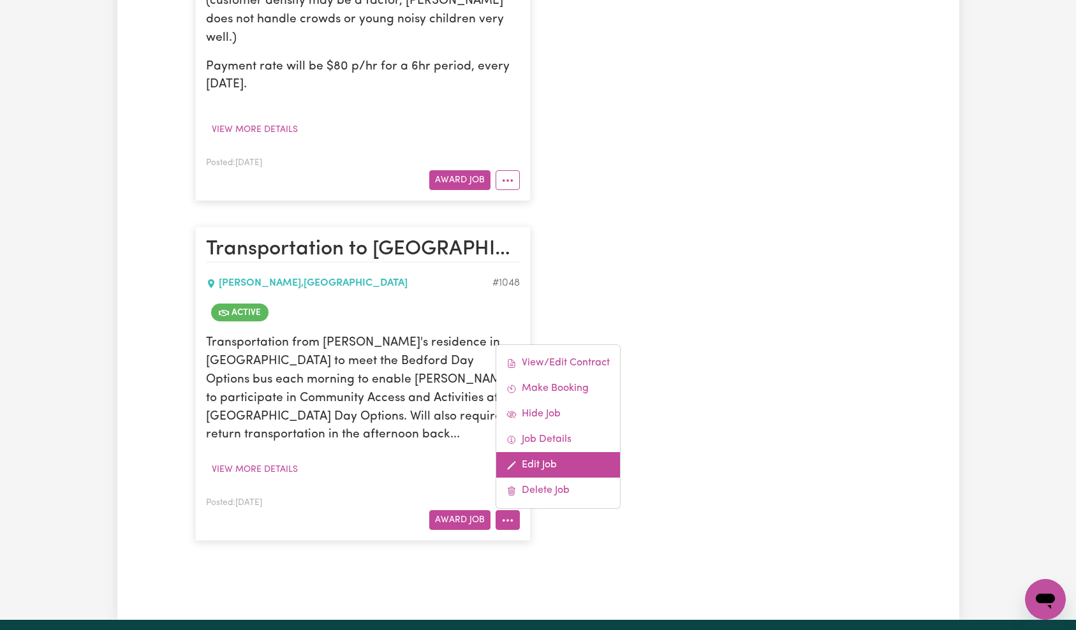
click at [540, 452] on link "Edit Job" at bounding box center [558, 465] width 124 height 26
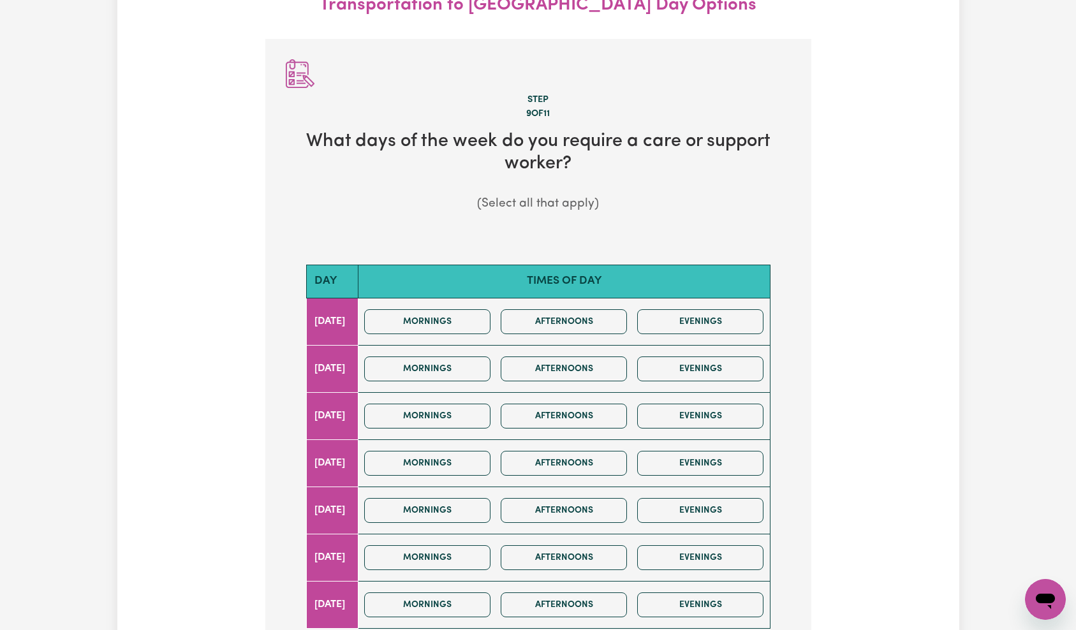
scroll to position [486, 0]
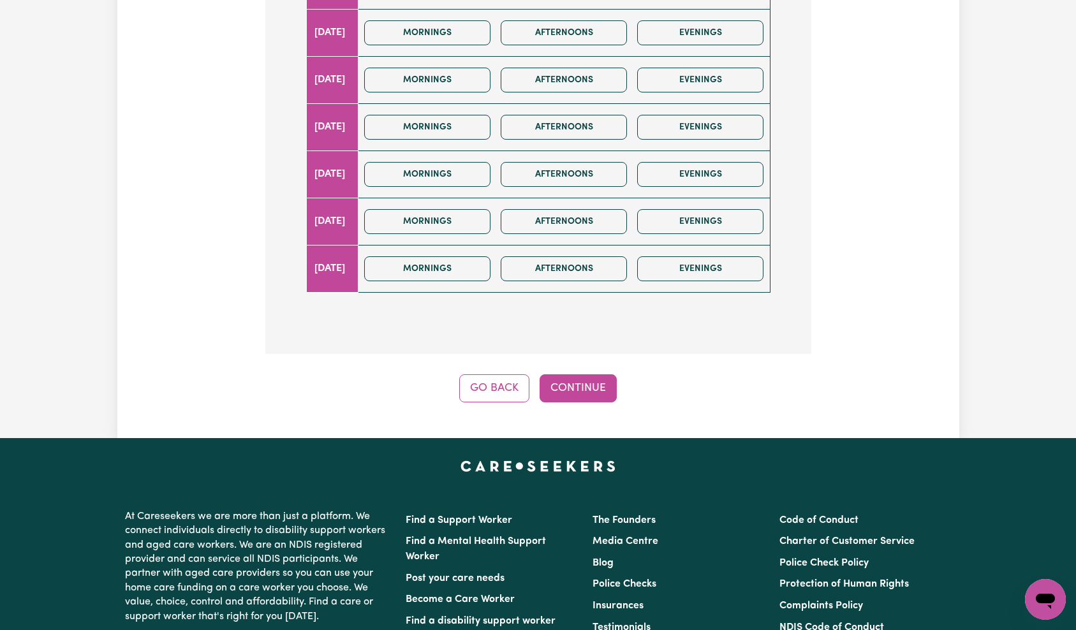
click at [596, 392] on button "Continue" at bounding box center [578, 388] width 77 height 28
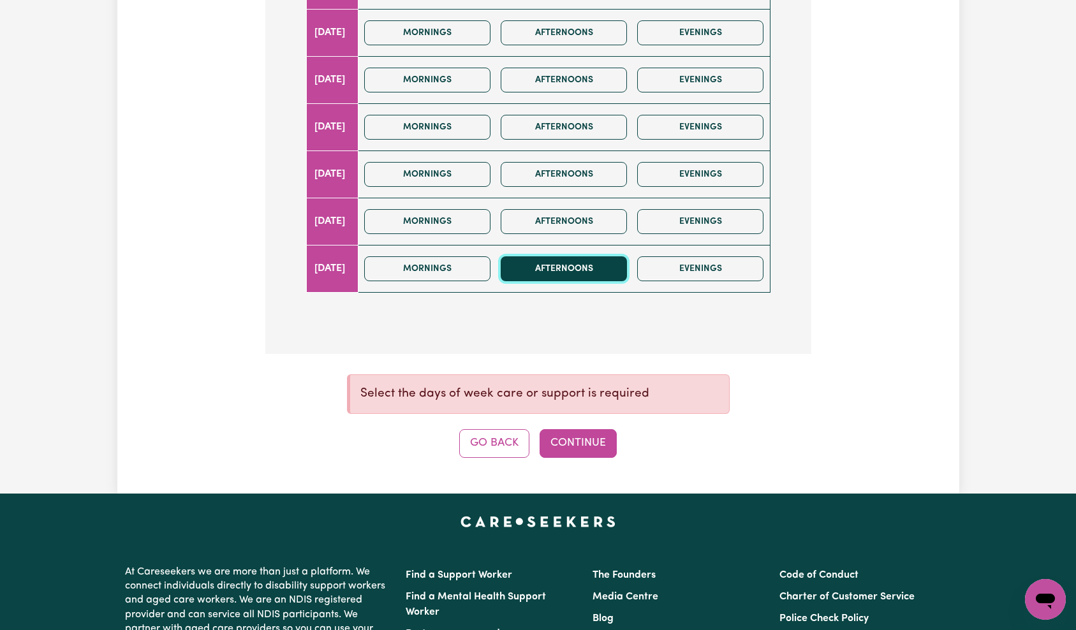
drag, startPoint x: 547, startPoint y: 267, endPoint x: 574, endPoint y: 307, distance: 49.2
click at [547, 267] on button "Afternoons" at bounding box center [564, 268] width 126 height 25
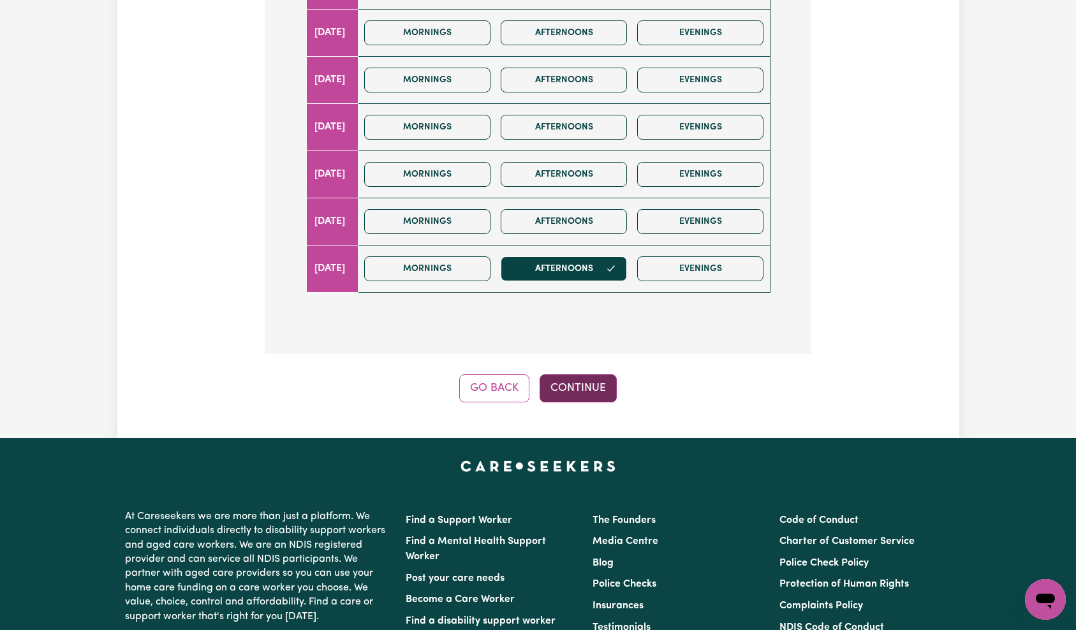
click at [584, 388] on button "Continue" at bounding box center [578, 388] width 77 height 28
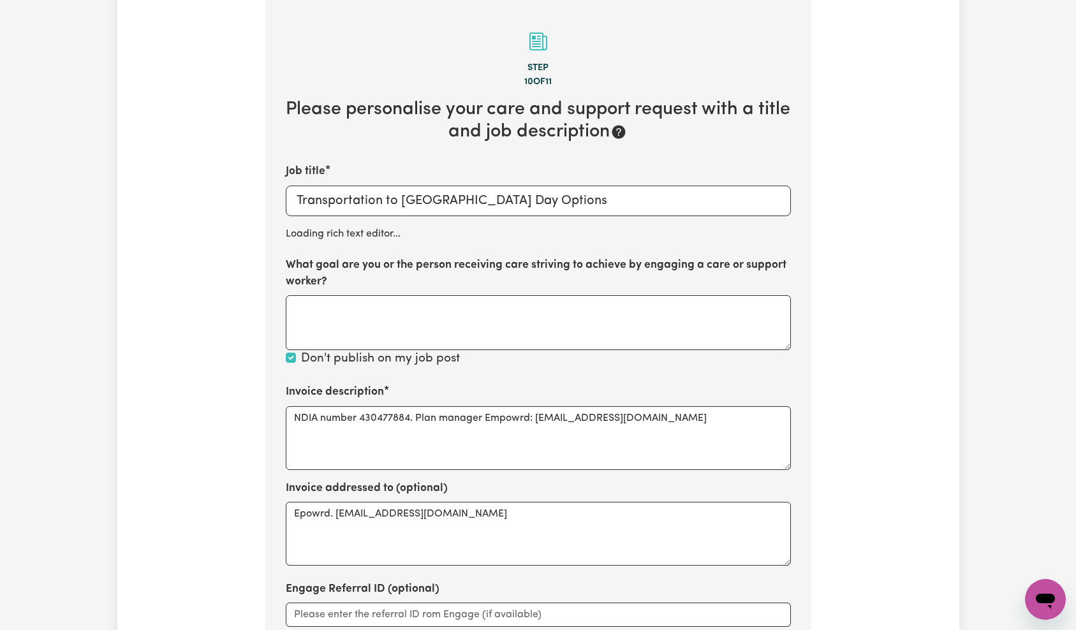
scroll to position [374, 0]
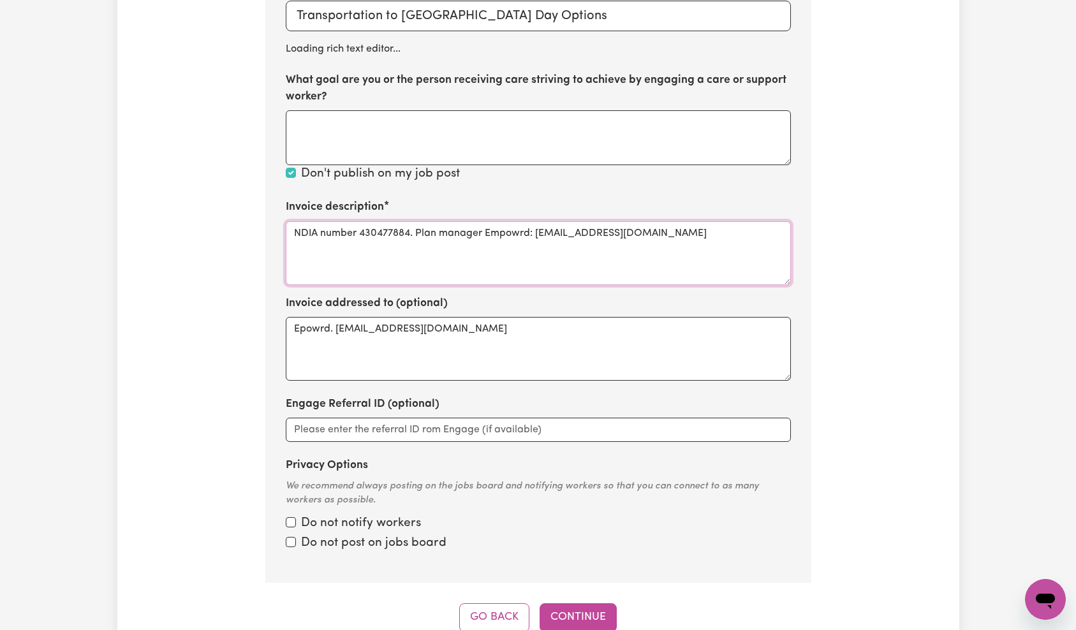
click at [469, 227] on textarea "NDIA number 430477884. Plan manager Empowrd: [EMAIL_ADDRESS][DOMAIN_NAME]" at bounding box center [538, 253] width 505 height 64
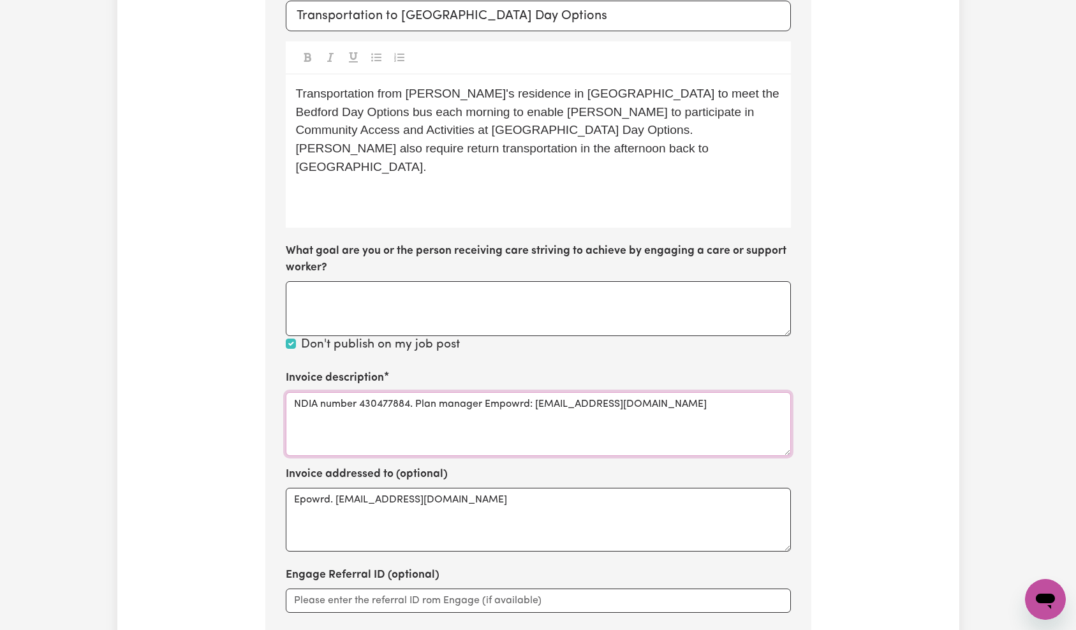
drag, startPoint x: 667, startPoint y: 409, endPoint x: 273, endPoint y: 410, distance: 394.1
click at [273, 410] on section "Step 10 of 11 Please personalise your care and support request with a title and…" at bounding box center [538, 284] width 546 height 939
click at [878, 336] on div "Update Job Post Transportation to Bedford Day Options Step 10 of 11 Please pers…" at bounding box center [538, 255] width 842 height 1096
click at [821, 235] on div "Update Job Post Transportation to Bedford Day Options Step 10 of 11 Please pers…" at bounding box center [538, 255] width 842 height 1096
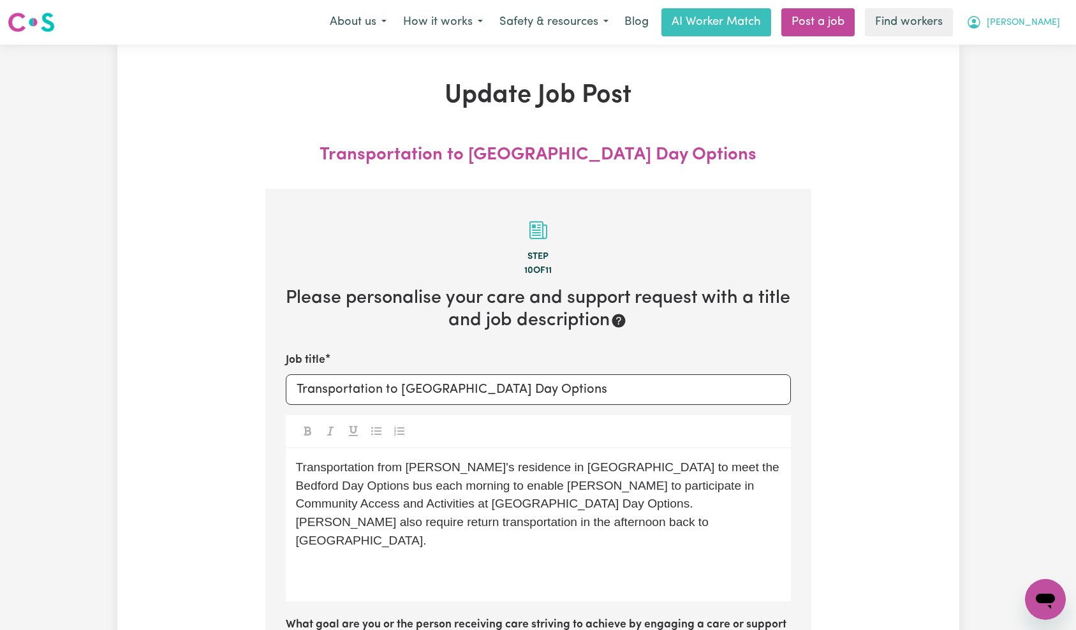
click at [1045, 30] on button "[PERSON_NAME]" at bounding box center [1013, 22] width 110 height 27
click at [1040, 51] on link "My Dashboard" at bounding box center [1017, 50] width 101 height 24
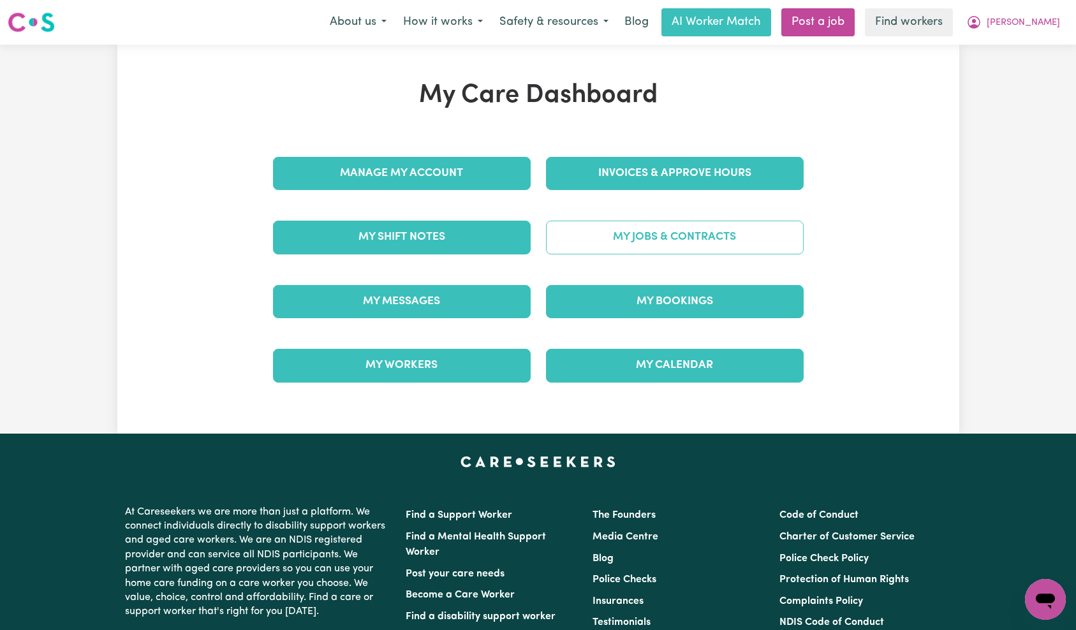
click at [636, 240] on link "My Jobs & Contracts" at bounding box center [675, 237] width 258 height 33
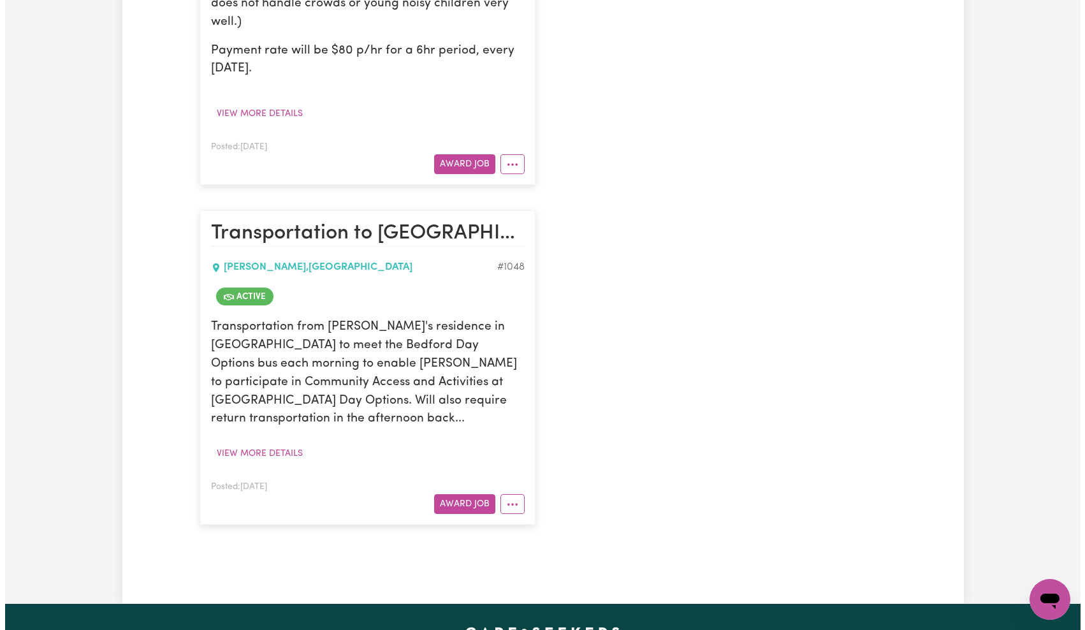
scroll to position [959, 0]
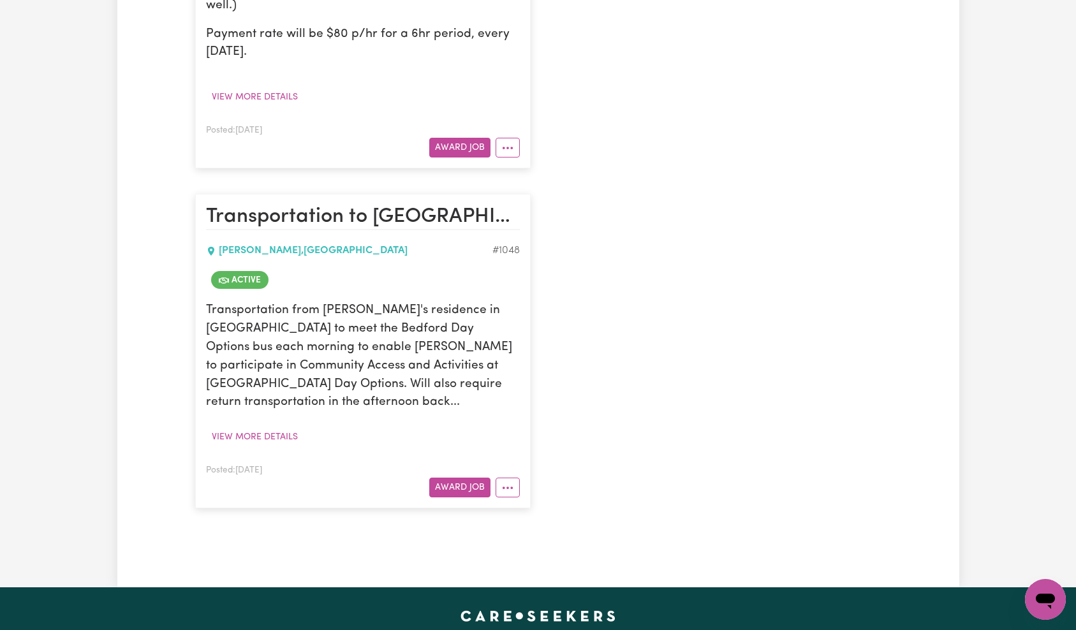
click at [515, 243] on div "# 1048" at bounding box center [505, 250] width 27 height 15
click at [508, 266] on div "Active" at bounding box center [363, 280] width 314 height 28
click at [506, 481] on icon "More options" at bounding box center [507, 487] width 13 height 13
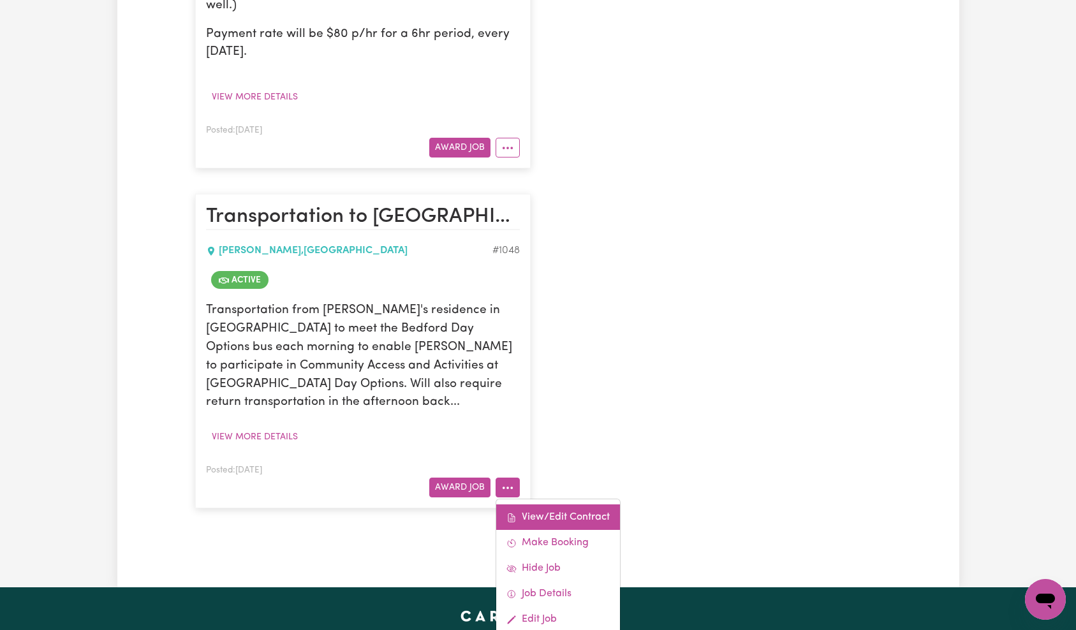
click at [557, 504] on link "View/Edit Contract" at bounding box center [558, 517] width 124 height 26
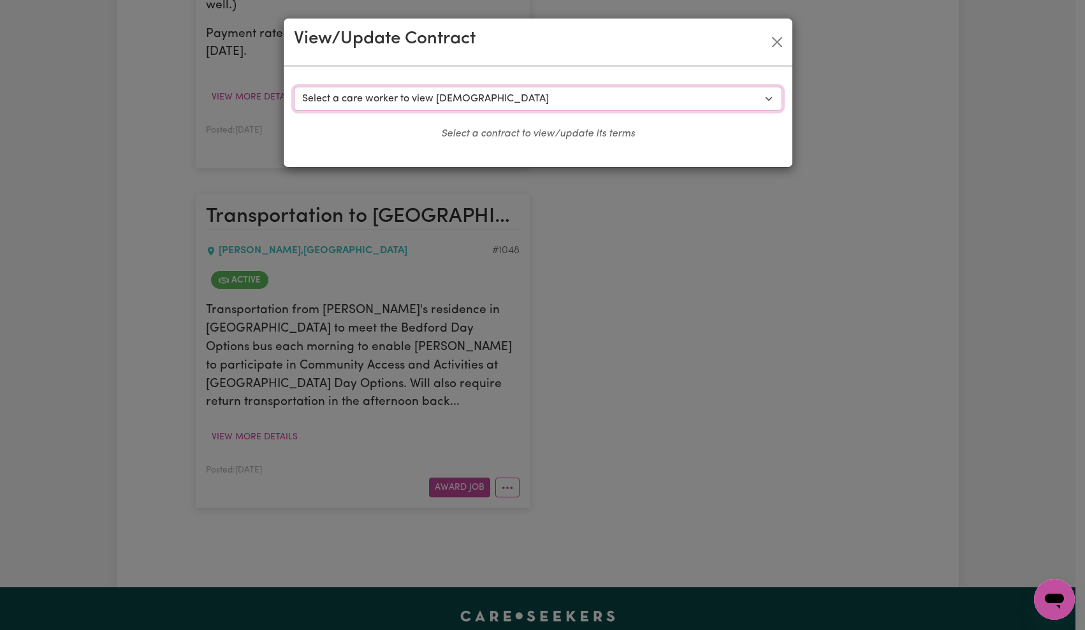
click at [397, 98] on select "Select a care worker to view [DEMOGRAPHIC_DATA] #556 - [PERSON_NAME] (contract …" at bounding box center [538, 99] width 489 height 24
select select "8781"
select select "WEEKDAY_DAYTIME"
select select "ASSISTANCE_SELF_CARE"
select select "ONE"
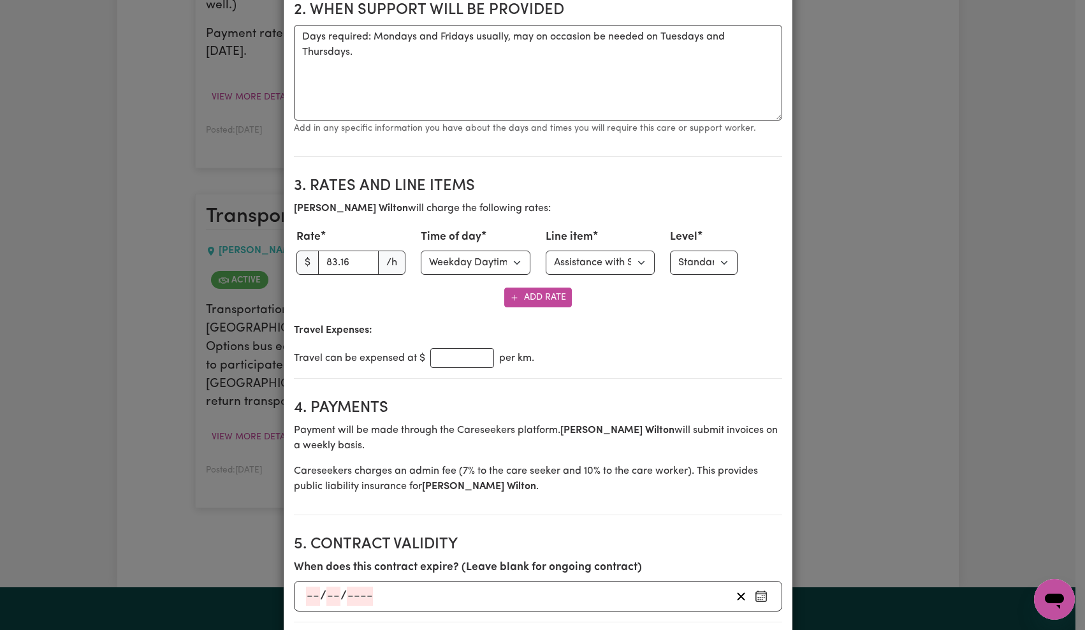
scroll to position [458, 0]
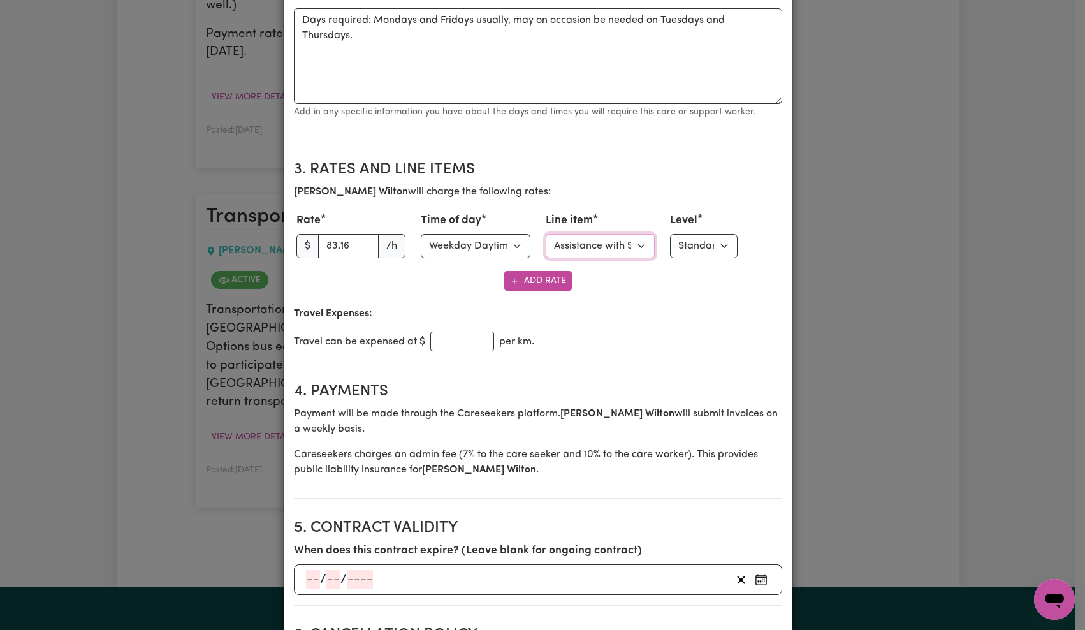
click at [592, 248] on select "Select line item Assistance with Self Care Activities Assistance with personal …" at bounding box center [601, 246] width 110 height 24
click at [692, 250] on select "Select level Standard Level 1 High Intensity Level 2" at bounding box center [704, 246] width 68 height 24
click at [496, 239] on select "Select time of day Weekday Daytime Weekday Evening [DATE] [DATE] Public Holiday…" at bounding box center [476, 246] width 110 height 24
click at [582, 250] on select "Select line item Assistance with Self Care Activities Assistance with personal …" at bounding box center [601, 246] width 110 height 24
click at [698, 251] on select "Select level Standard Level 1 High Intensity Level 2" at bounding box center [704, 246] width 68 height 24
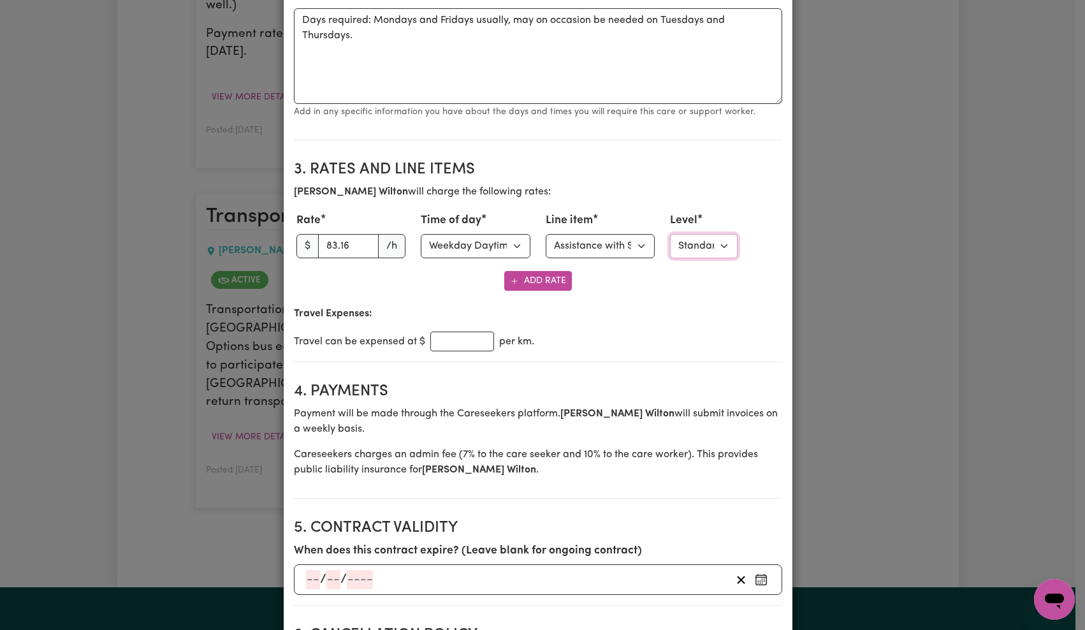
scroll to position [0, 0]
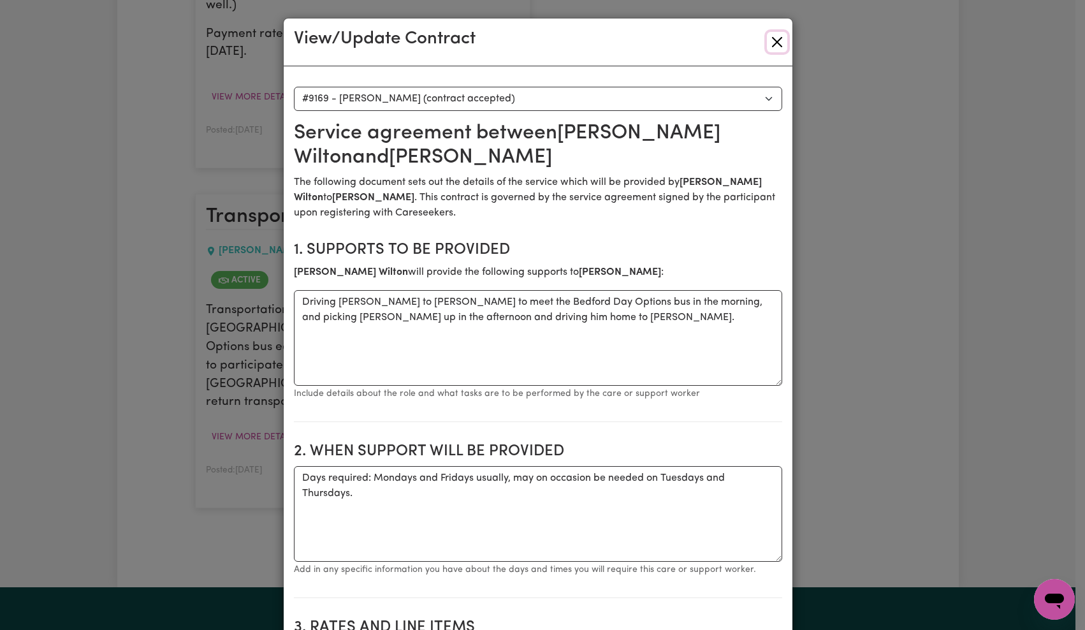
click at [781, 41] on button "Close" at bounding box center [777, 42] width 20 height 20
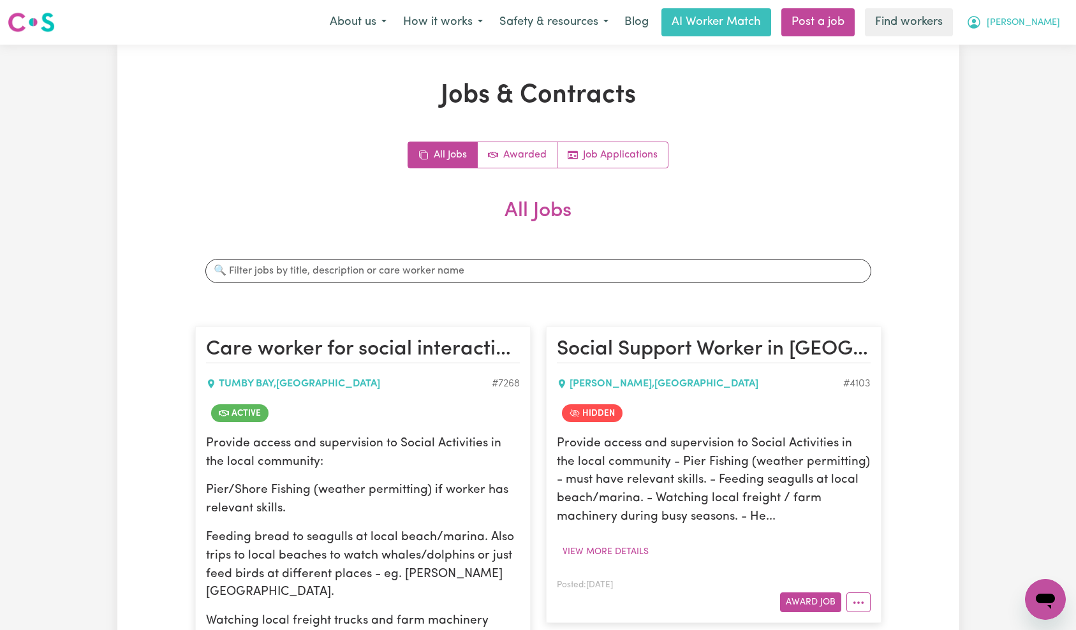
click at [1047, 22] on span "[PERSON_NAME]" at bounding box center [1023, 23] width 73 height 14
click at [1026, 52] on link "My Dashboard" at bounding box center [1017, 50] width 101 height 24
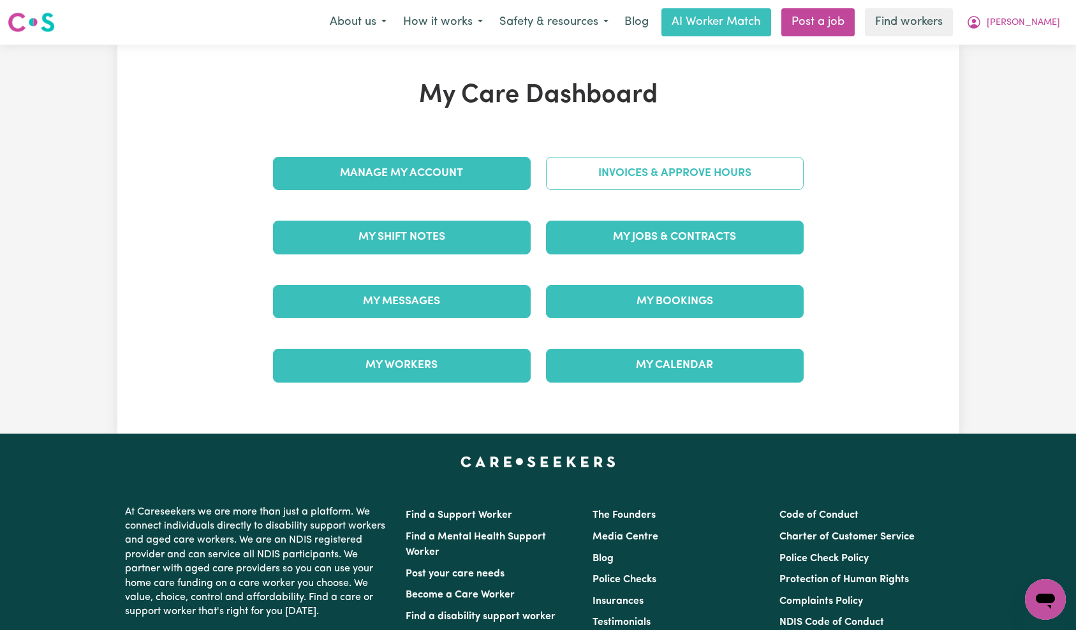
click at [658, 172] on link "Invoices & Approve Hours" at bounding box center [675, 173] width 258 height 33
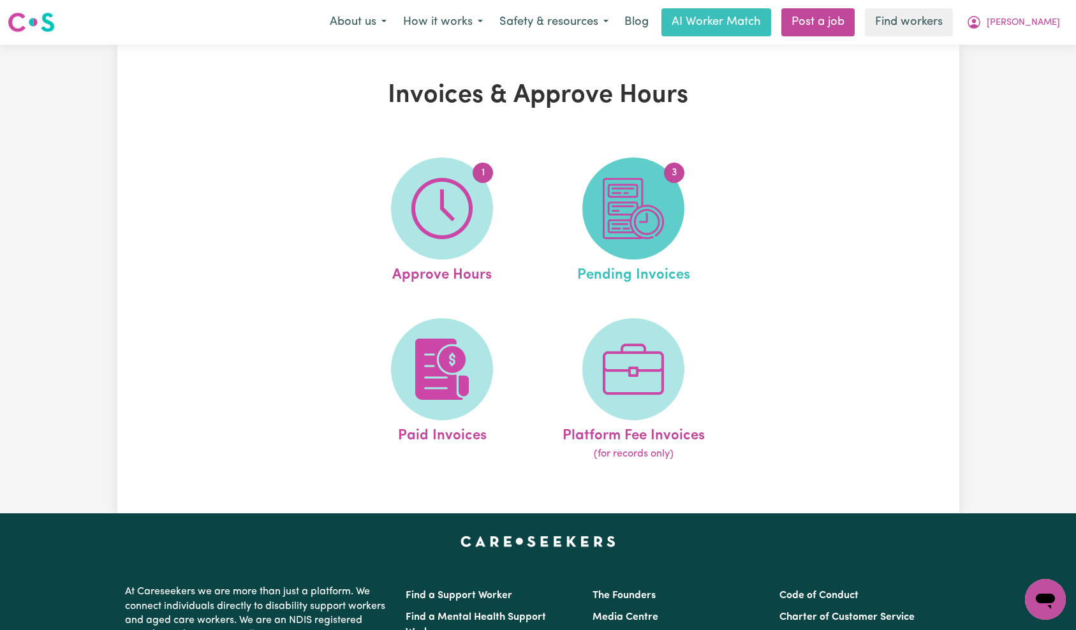
click at [645, 210] on img at bounding box center [633, 208] width 61 height 61
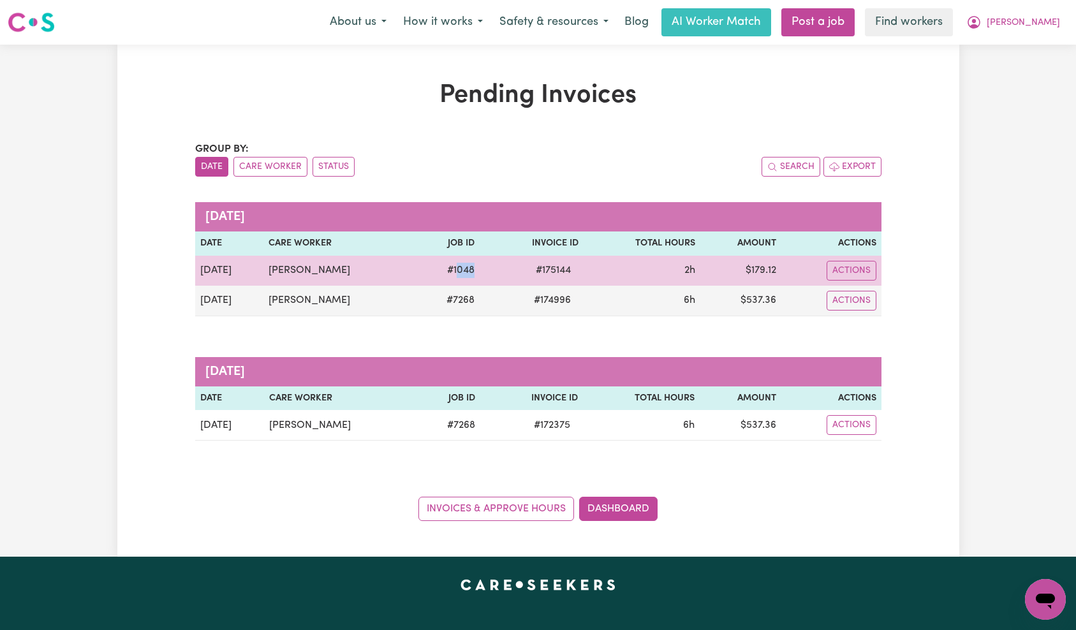
drag, startPoint x: 437, startPoint y: 268, endPoint x: 465, endPoint y: 270, distance: 28.1
click at [465, 270] on tr "[DATE] [PERSON_NAME] # 1048 # 175144 2h $ 179.12 Actions" at bounding box center [538, 271] width 686 height 30
click at [480, 269] on td "# 175144" at bounding box center [532, 271] width 104 height 30
click at [533, 275] on span "# 175144" at bounding box center [553, 270] width 50 height 15
click at [538, 274] on span "# 175144" at bounding box center [553, 270] width 50 height 15
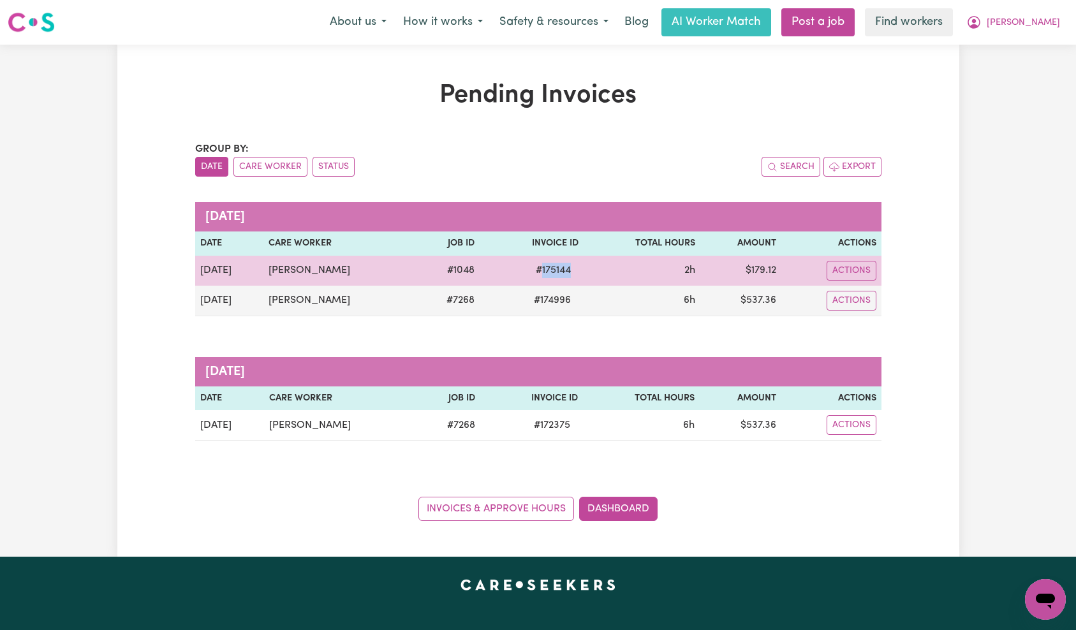
click at [538, 274] on span "# 175144" at bounding box center [553, 270] width 50 height 15
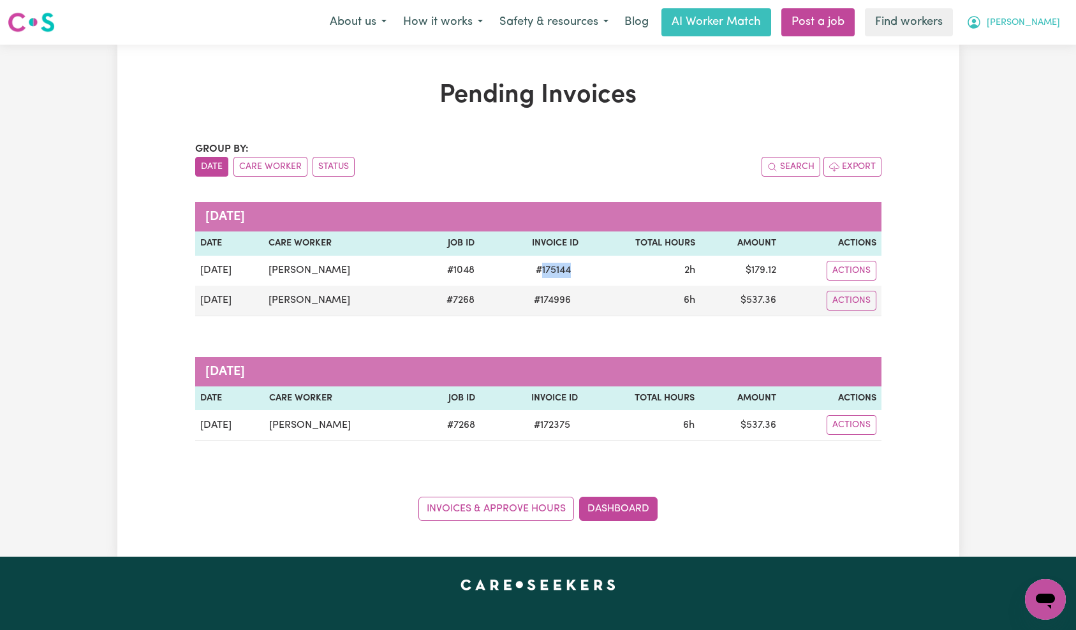
click at [1045, 14] on button "[PERSON_NAME]" at bounding box center [1013, 22] width 110 height 27
click at [1029, 67] on link "Logout" at bounding box center [1017, 73] width 101 height 24
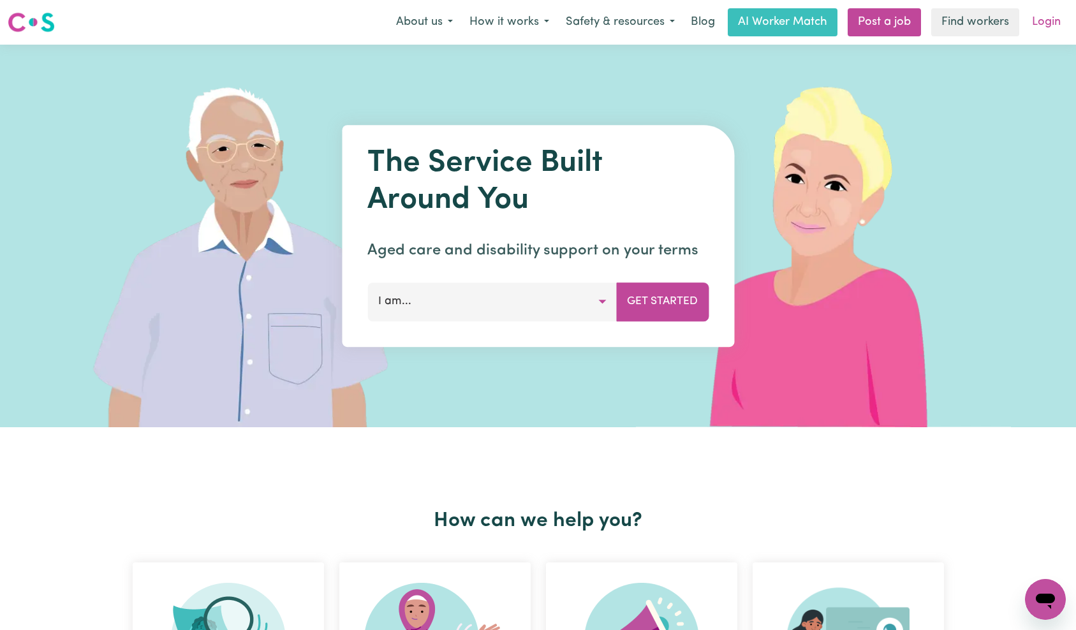
click at [1054, 11] on link "Login" at bounding box center [1046, 22] width 44 height 28
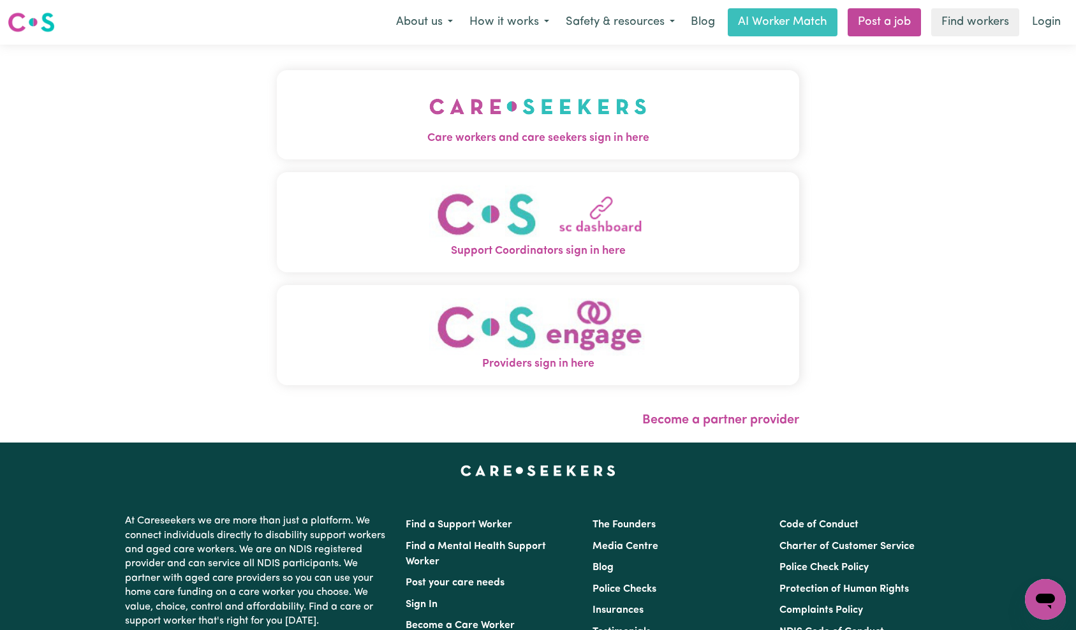
click at [429, 99] on img "Care workers and care seekers sign in here" at bounding box center [537, 106] width 217 height 47
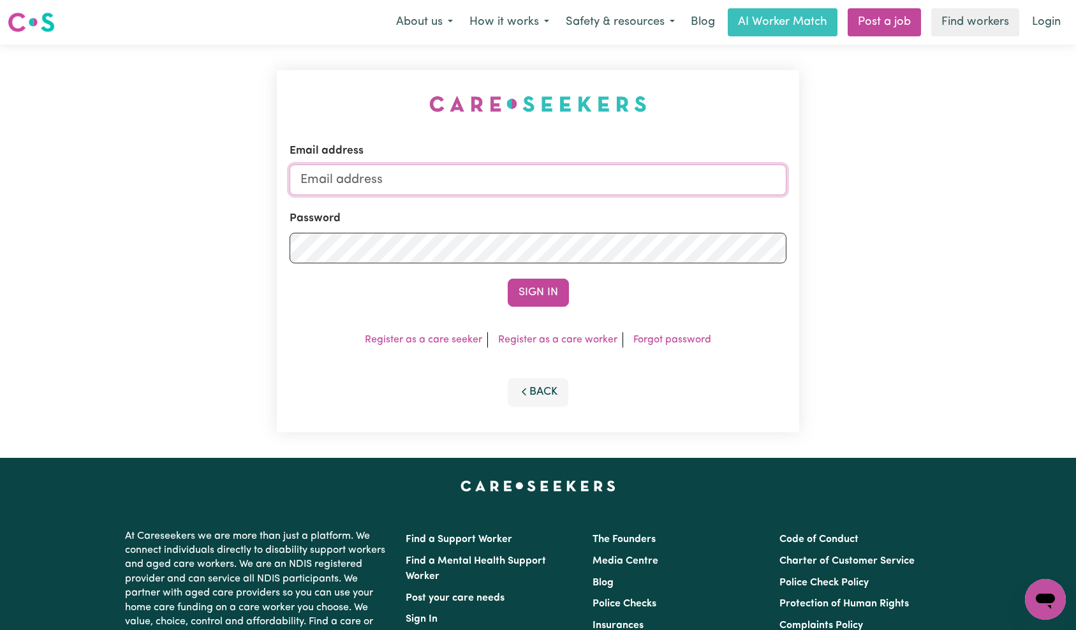
click at [554, 178] on input "Email address" at bounding box center [538, 180] width 497 height 31
type input "[EMAIL_ADDRESS][DOMAIN_NAME]"
click at [522, 289] on button "Sign In" at bounding box center [538, 293] width 61 height 28
